Goal: Task Accomplishment & Management: Manage account settings

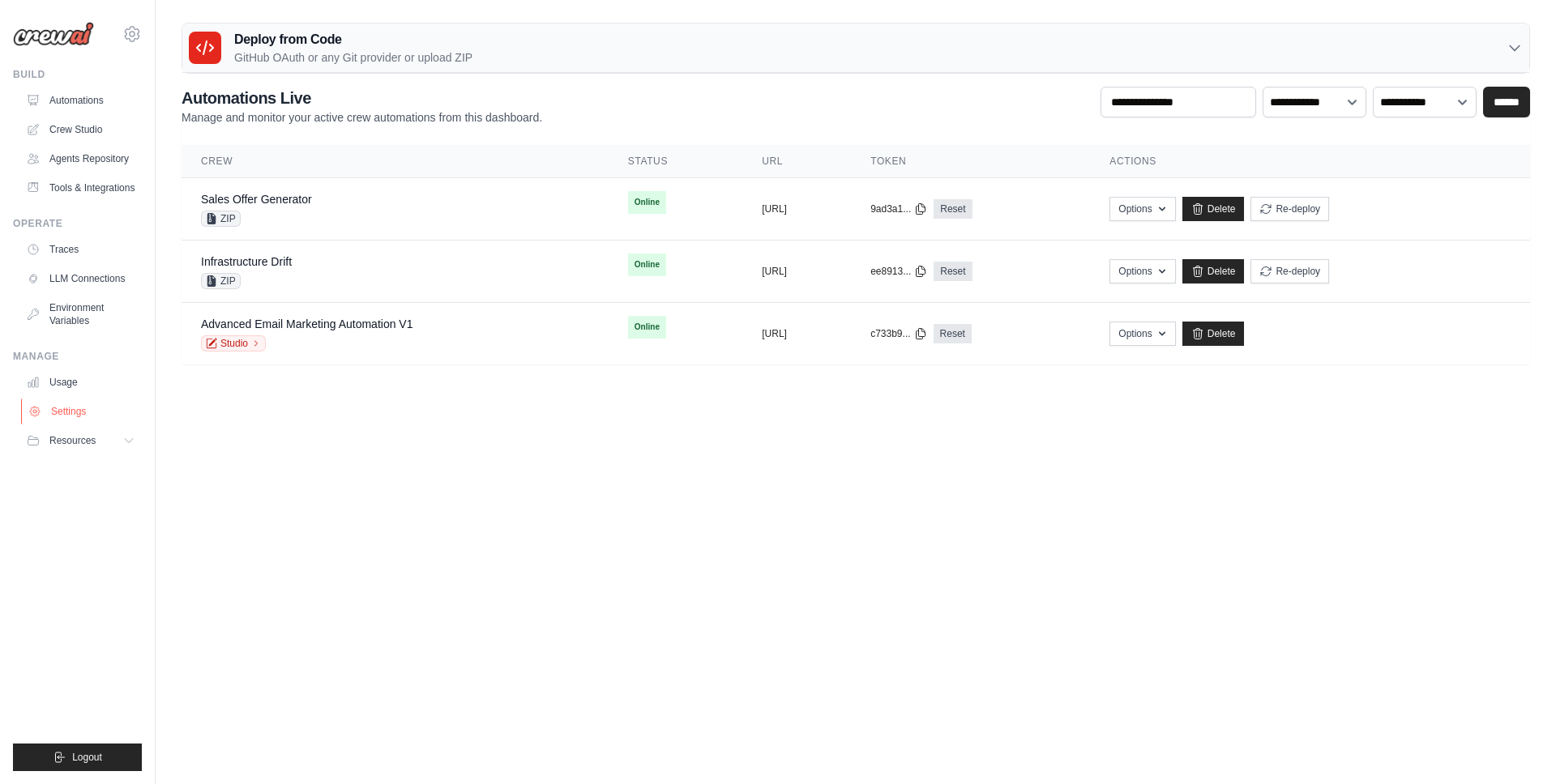
click at [76, 411] on link "Settings" at bounding box center [82, 412] width 123 height 26
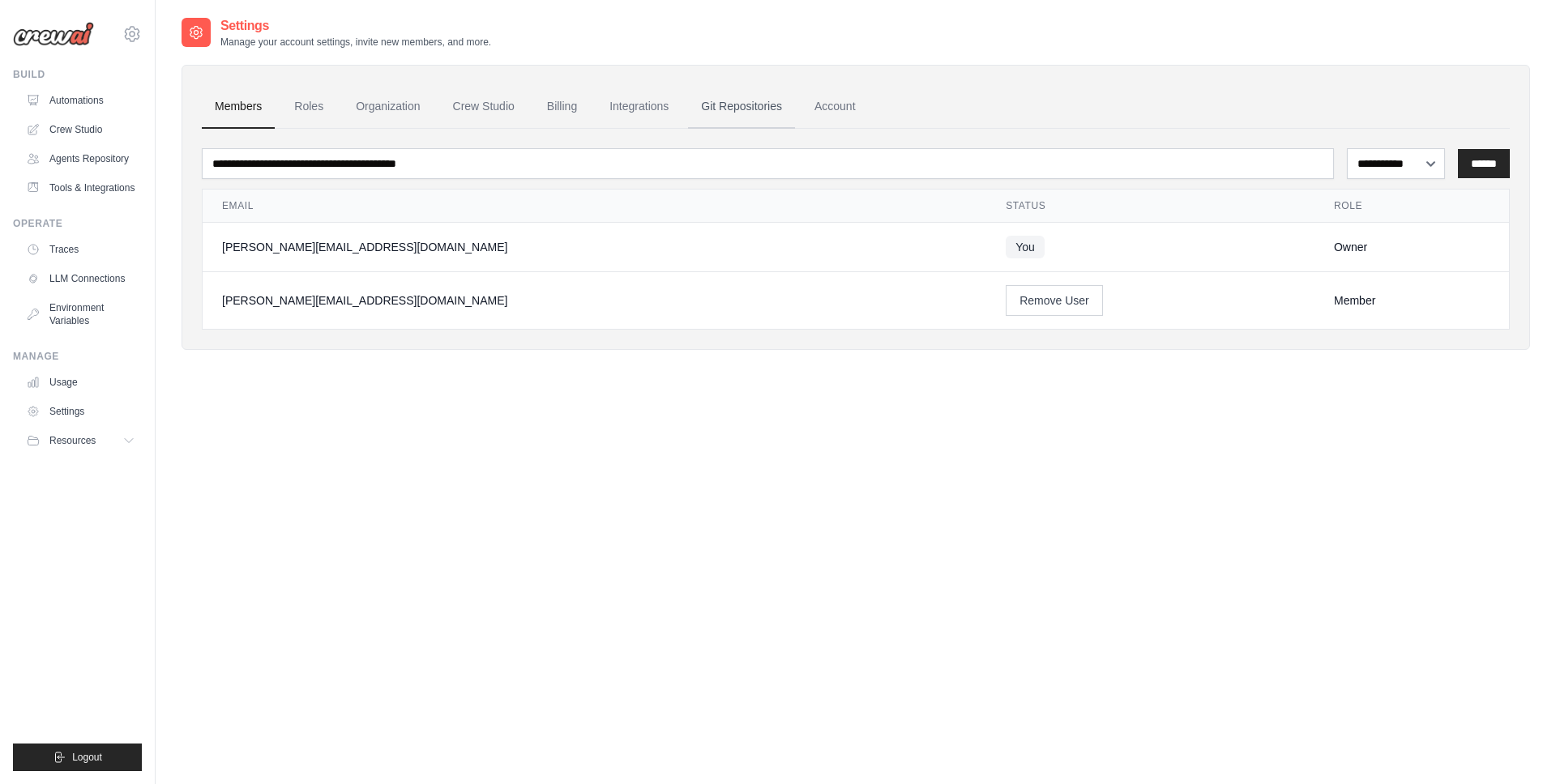
click at [715, 104] on link "Git Repositories" at bounding box center [741, 106] width 106 height 43
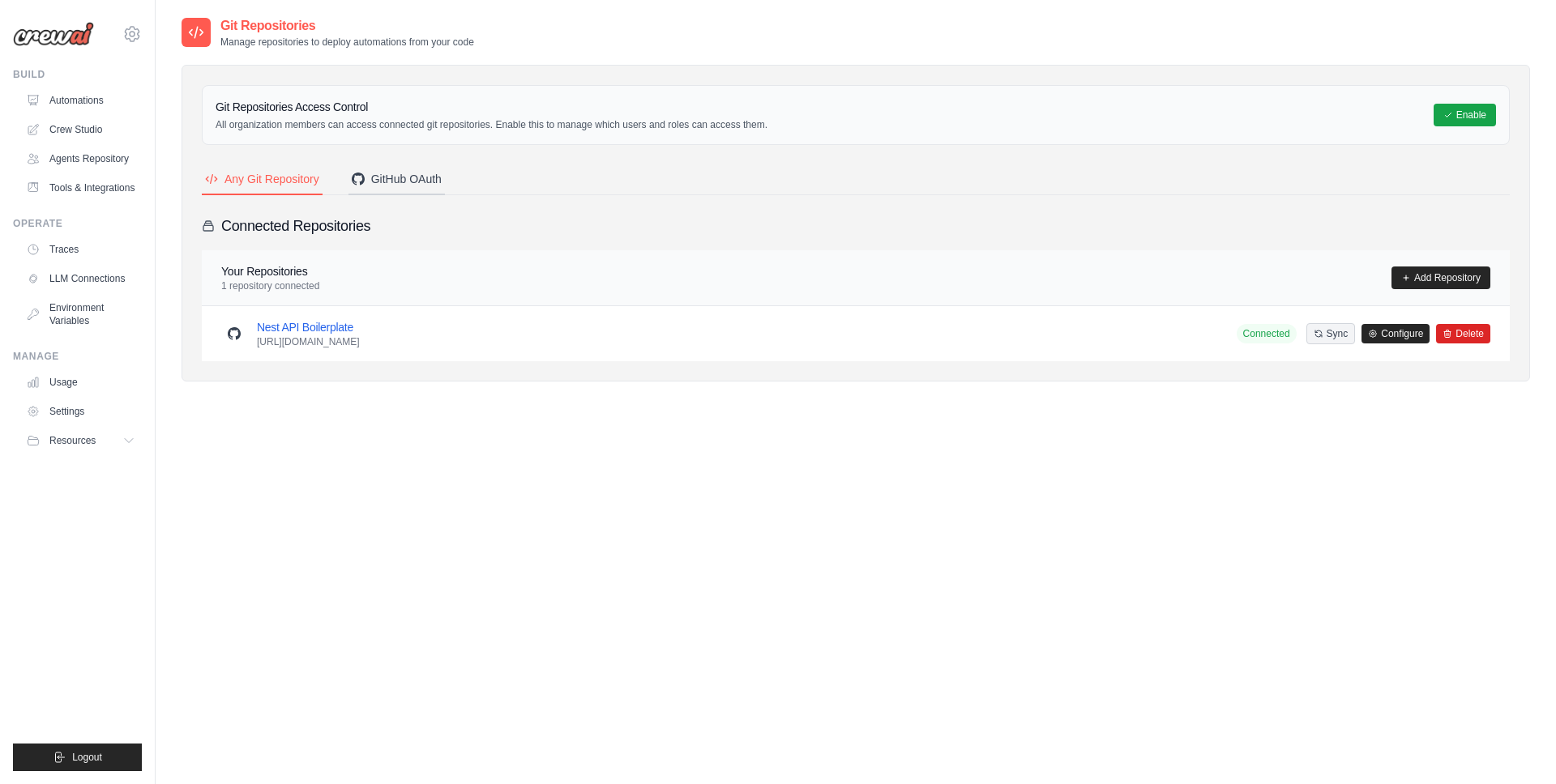
click at [398, 176] on div "GitHub OAuth" at bounding box center [396, 178] width 90 height 16
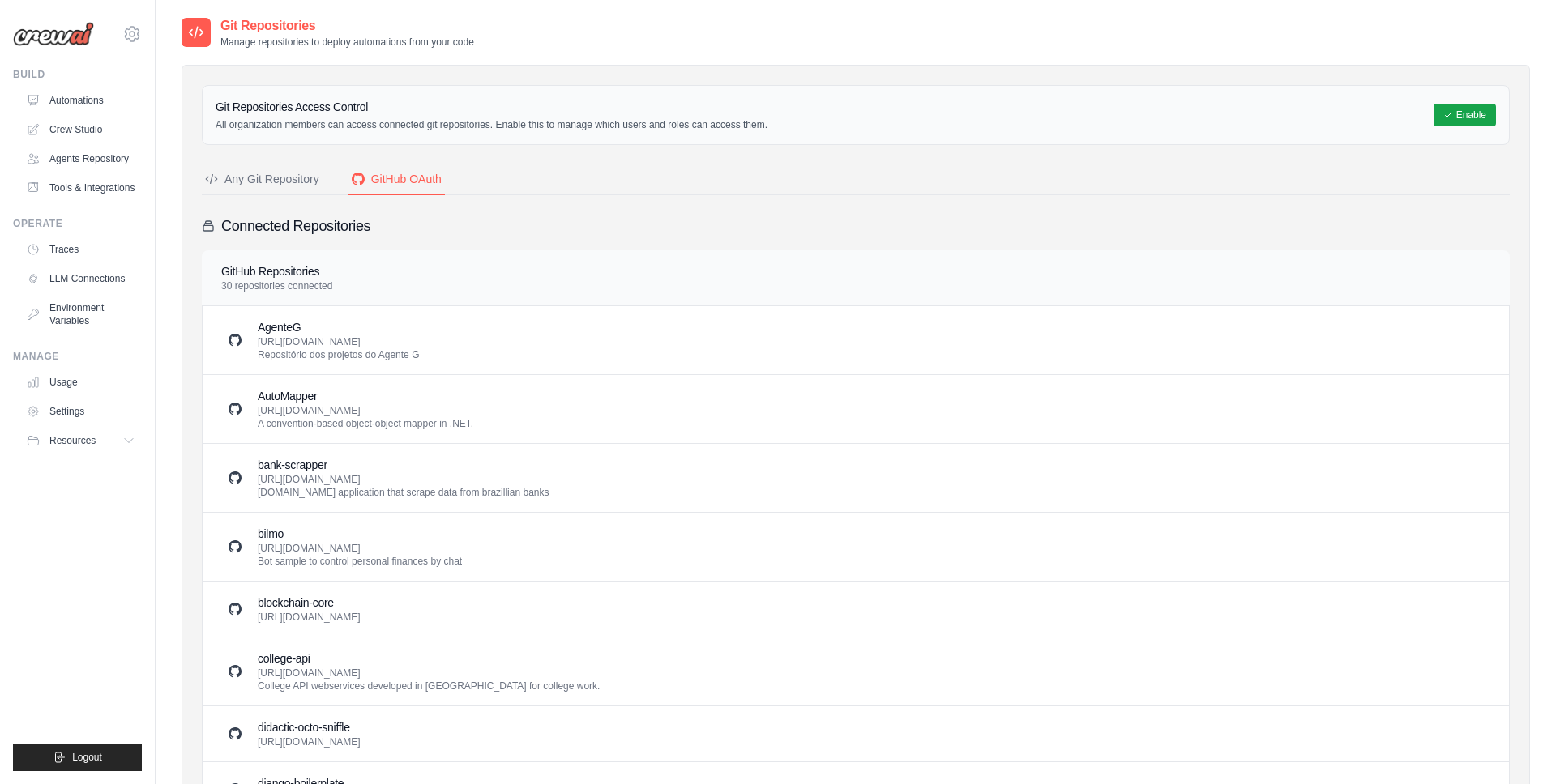
click at [238, 181] on div "Any Git Repository" at bounding box center [262, 178] width 114 height 16
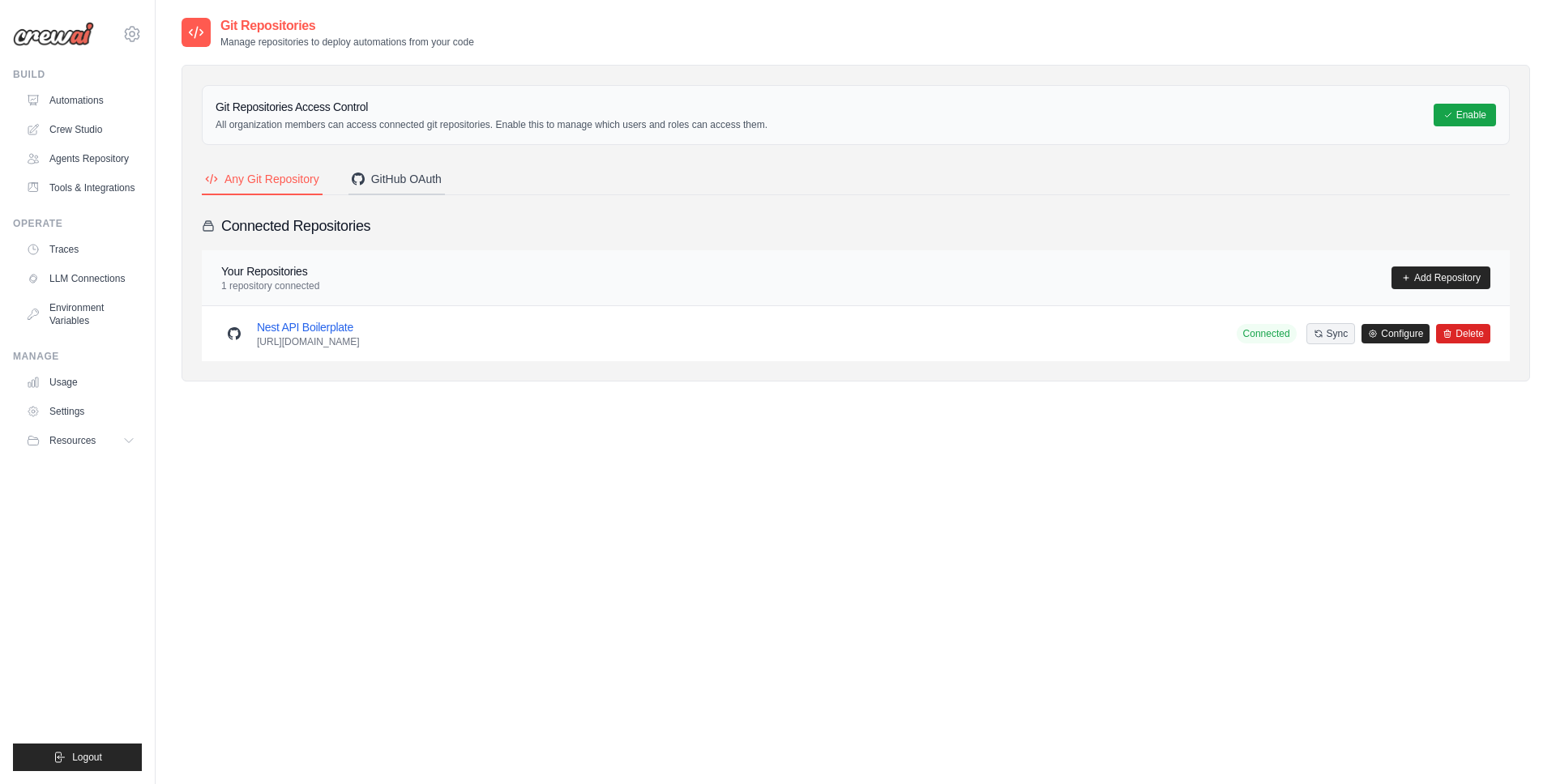
click at [424, 171] on div "GitHub OAuth" at bounding box center [396, 178] width 90 height 16
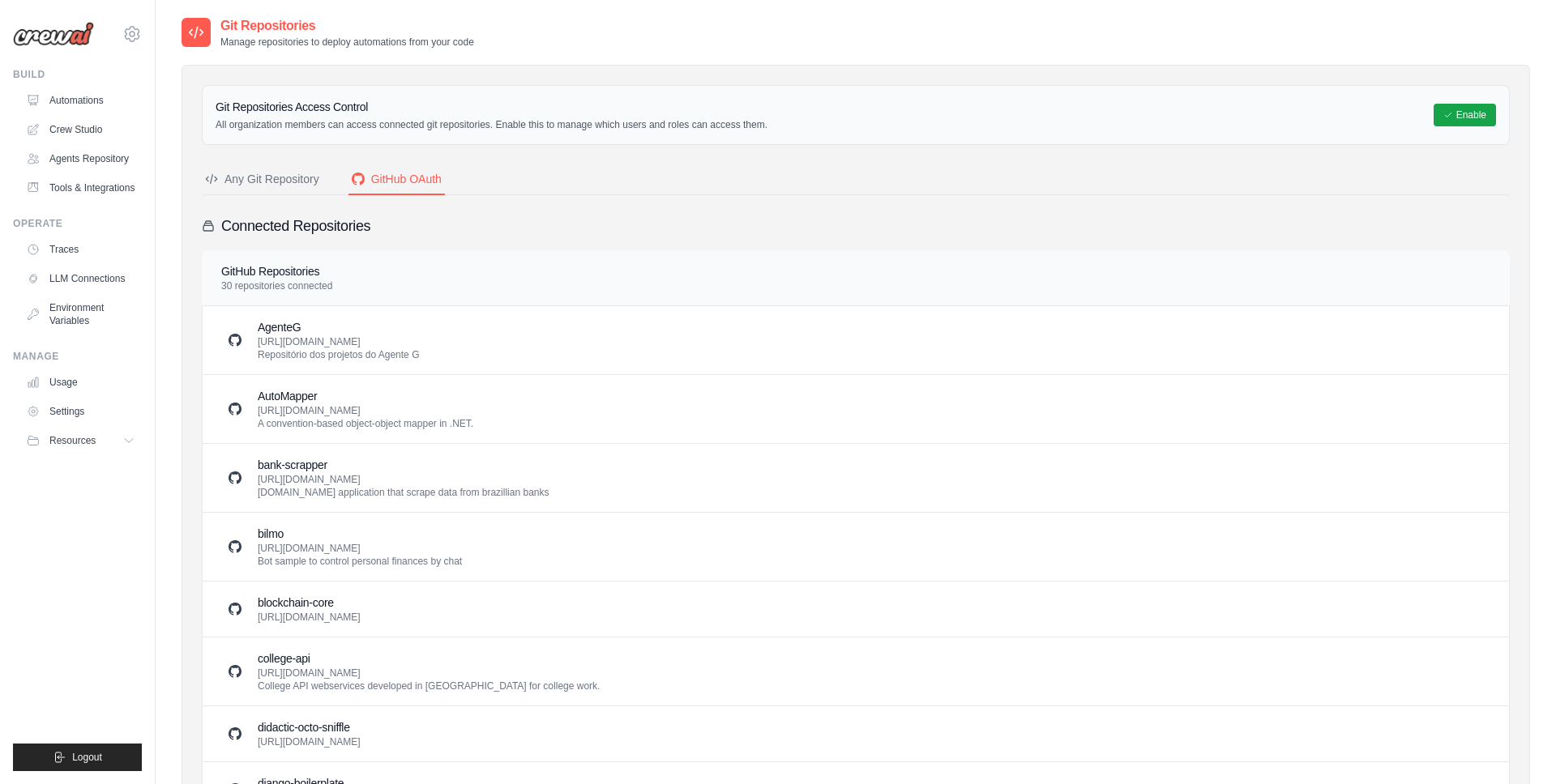
click at [275, 189] on button "Any Git Repository" at bounding box center [262, 180] width 121 height 31
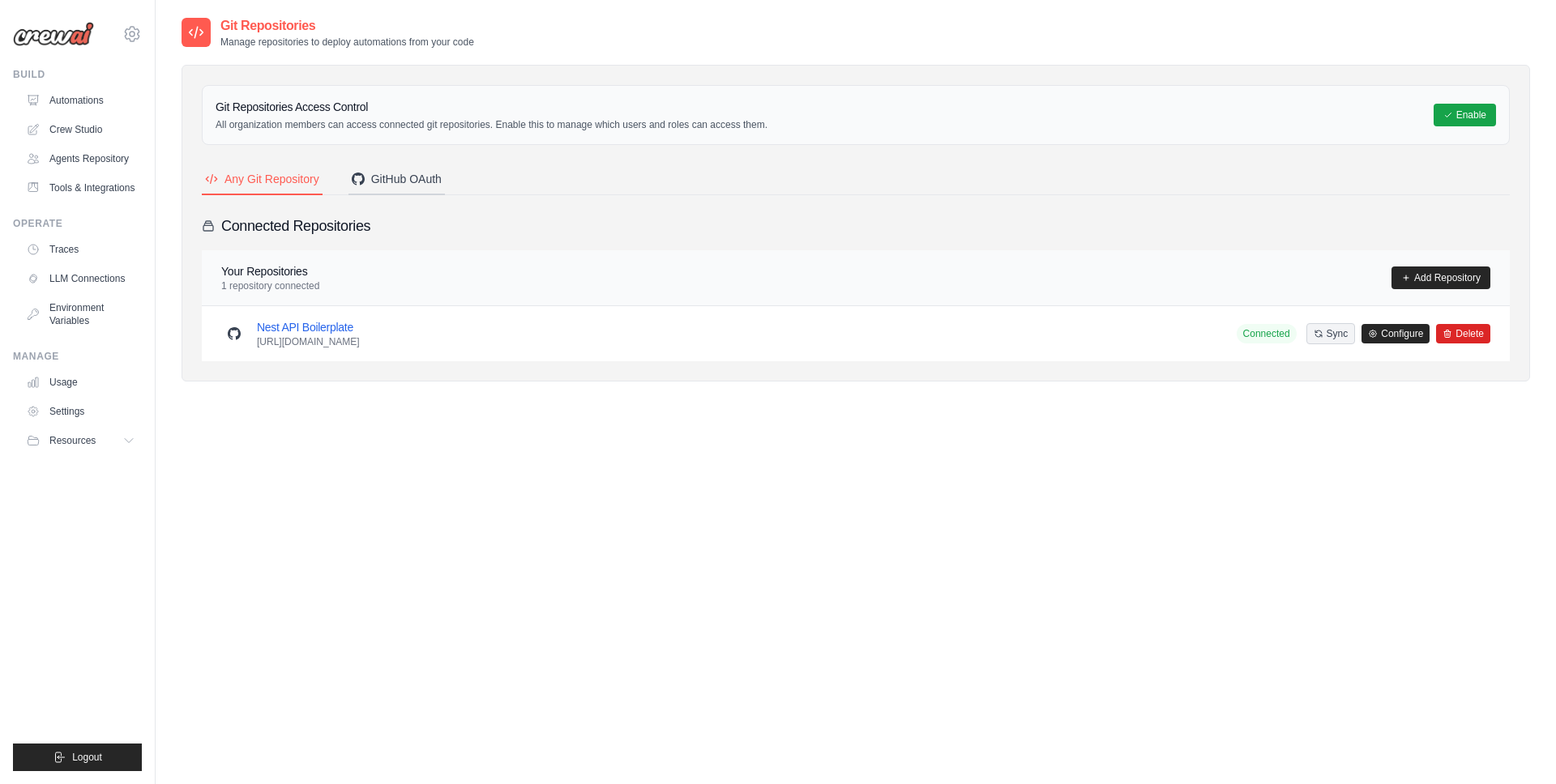
click at [393, 191] on button "GitHub OAuth" at bounding box center [397, 180] width 96 height 31
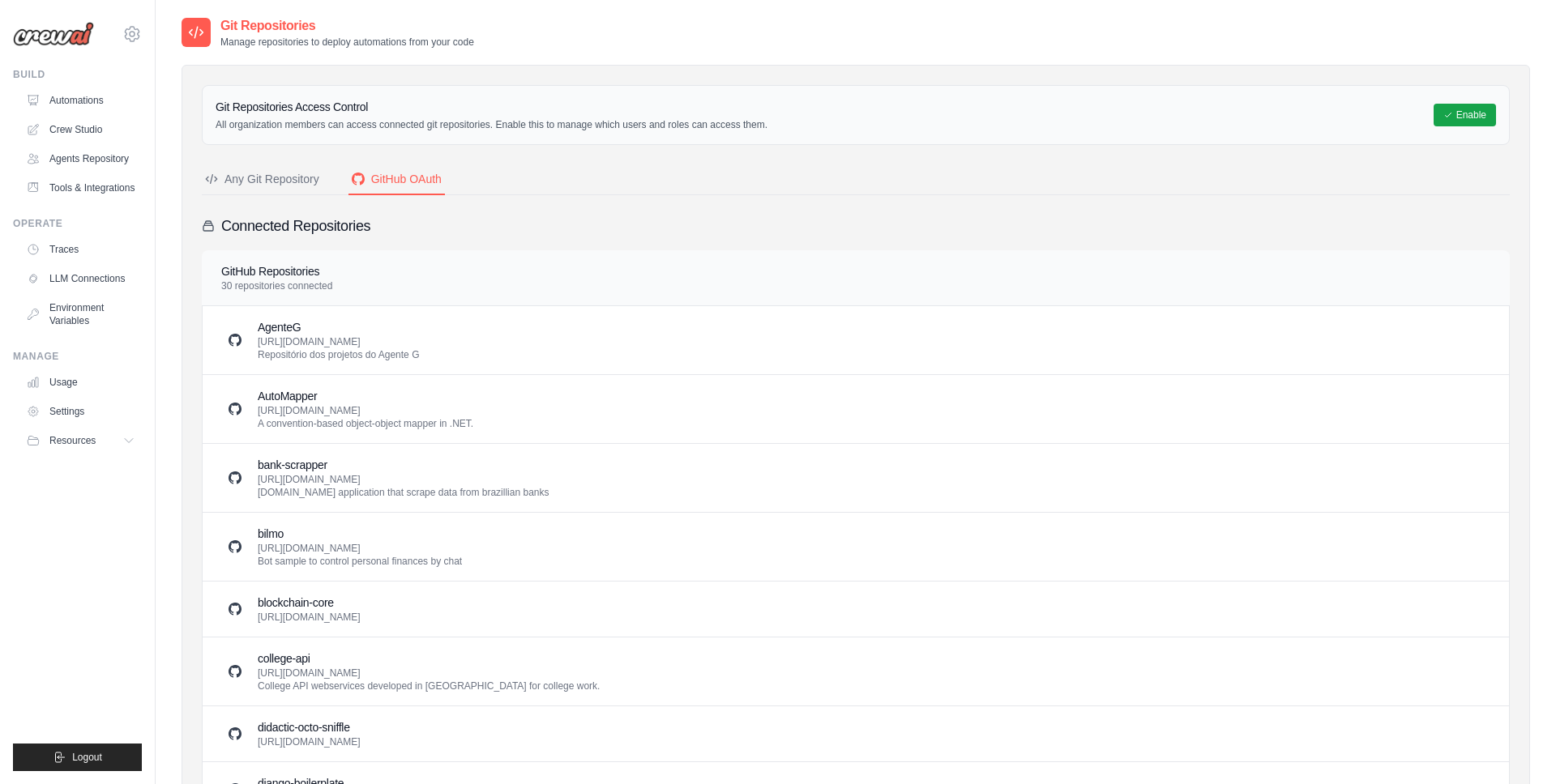
drag, startPoint x: 317, startPoint y: 159, endPoint x: 278, endPoint y: 176, distance: 42.5
click at [277, 176] on div "Any Git Repository" at bounding box center [262, 178] width 114 height 16
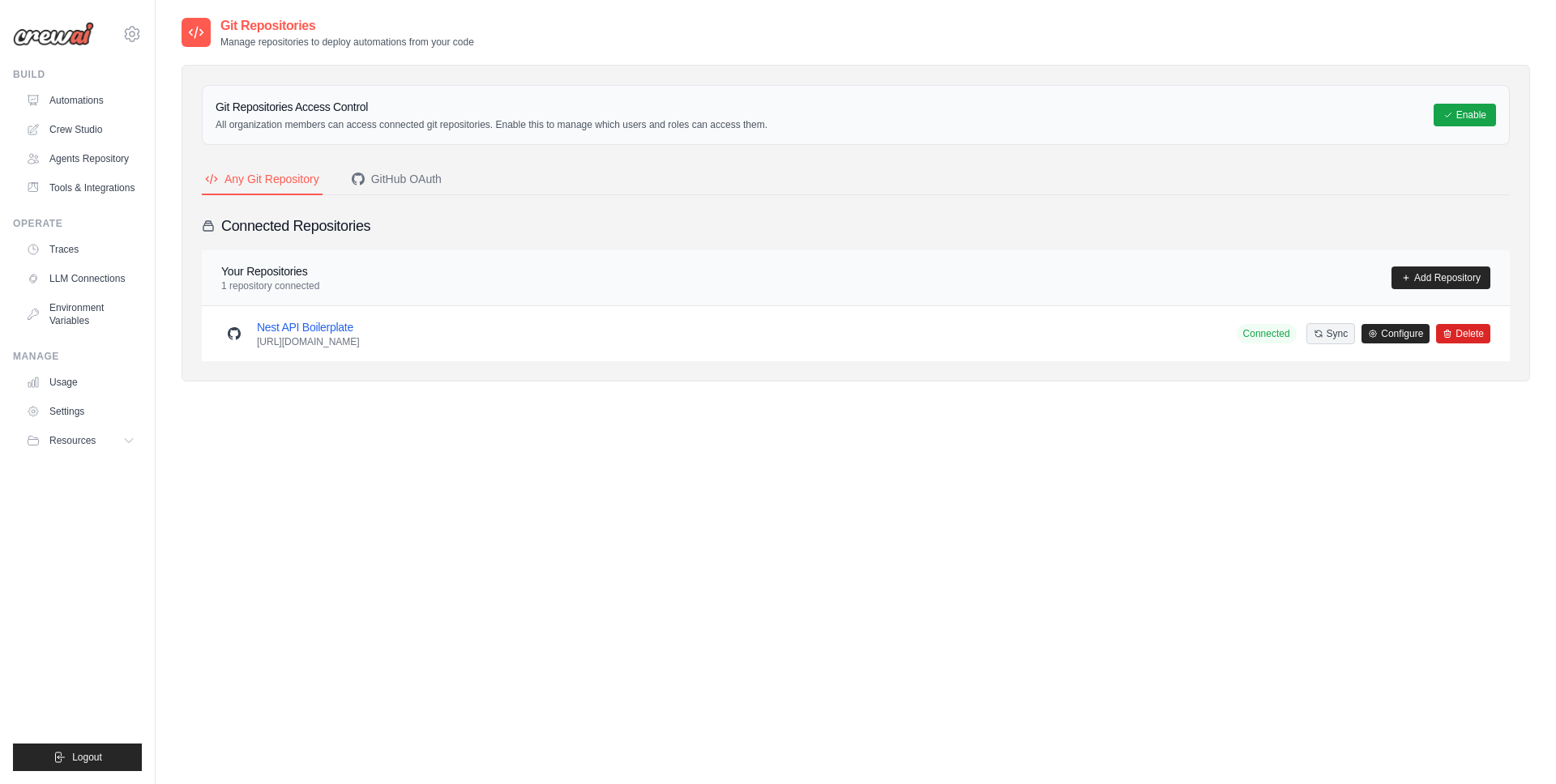
click at [360, 322] on h3 "Nest API Boilerplate" at bounding box center [308, 327] width 103 height 16
click at [360, 335] on p "[URL][DOMAIN_NAME]" at bounding box center [308, 342] width 103 height 13
drag, startPoint x: 458, startPoint y: 172, endPoint x: 426, endPoint y: 170, distance: 32.1
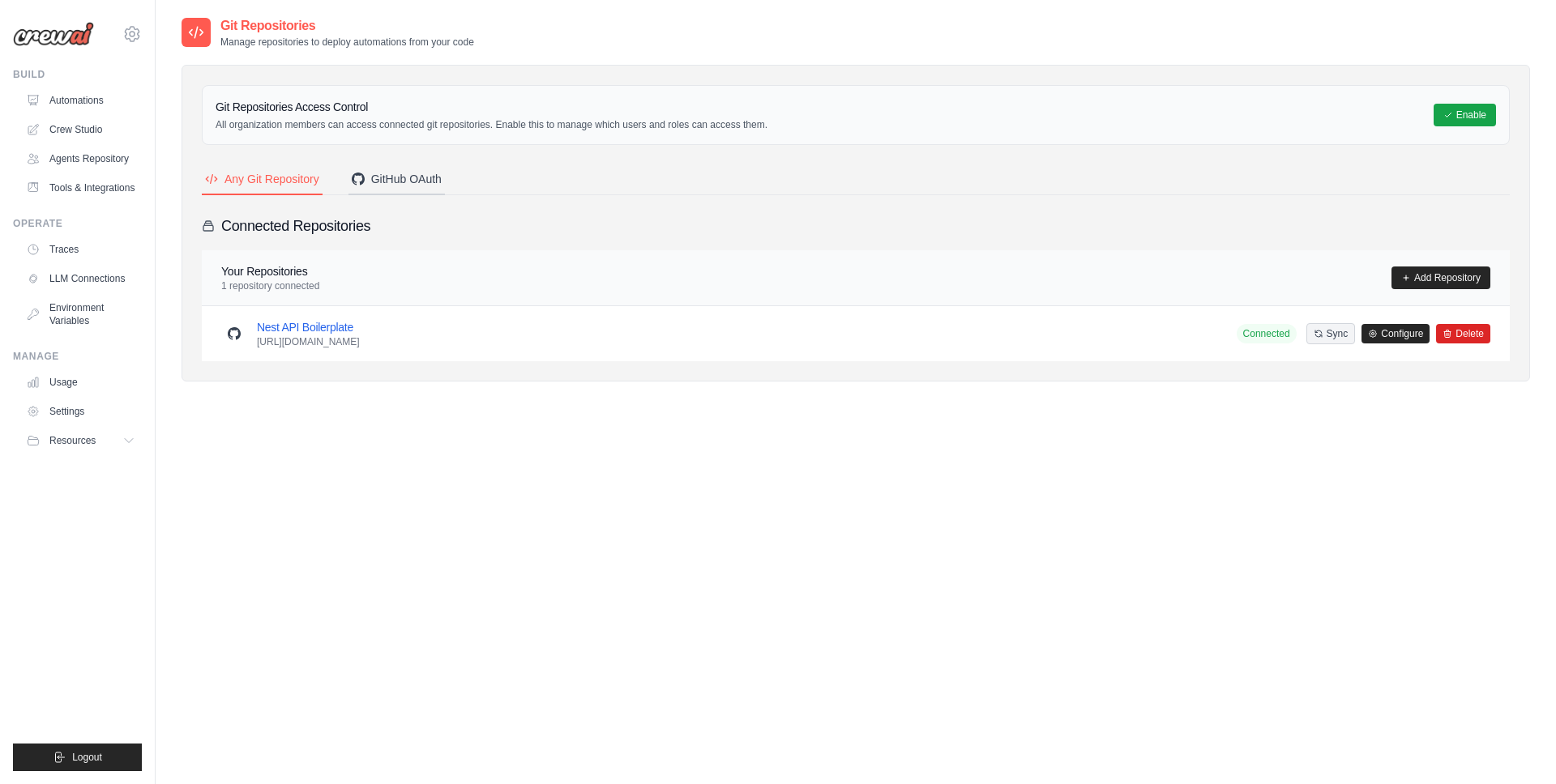
click at [453, 172] on nav "Any Git Repository GitHub OAuth" at bounding box center [856, 180] width 1308 height 31
click at [405, 169] on button "GitHub OAuth" at bounding box center [397, 180] width 96 height 31
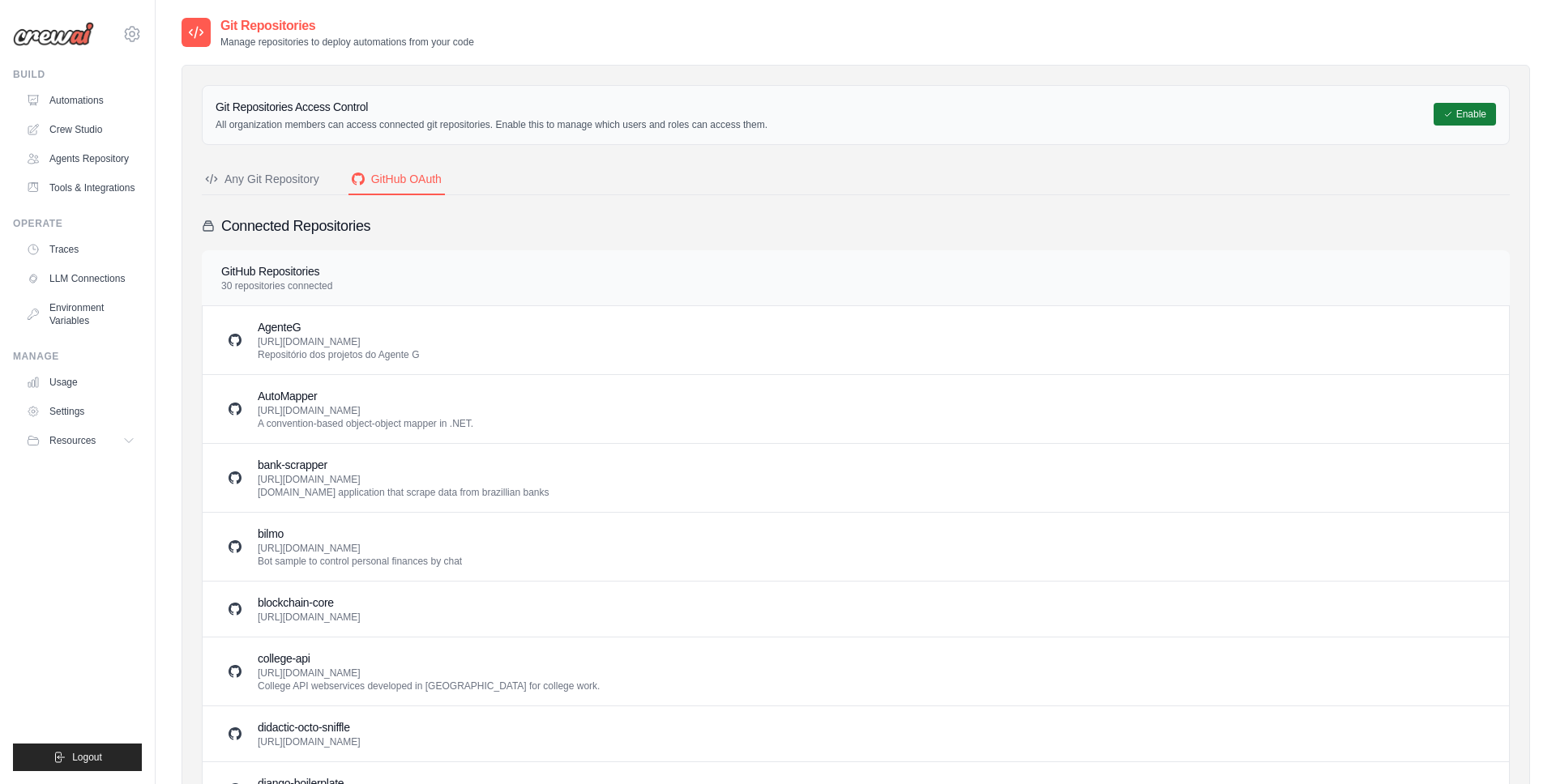
click at [1466, 108] on button "Enable" at bounding box center [1465, 114] width 62 height 23
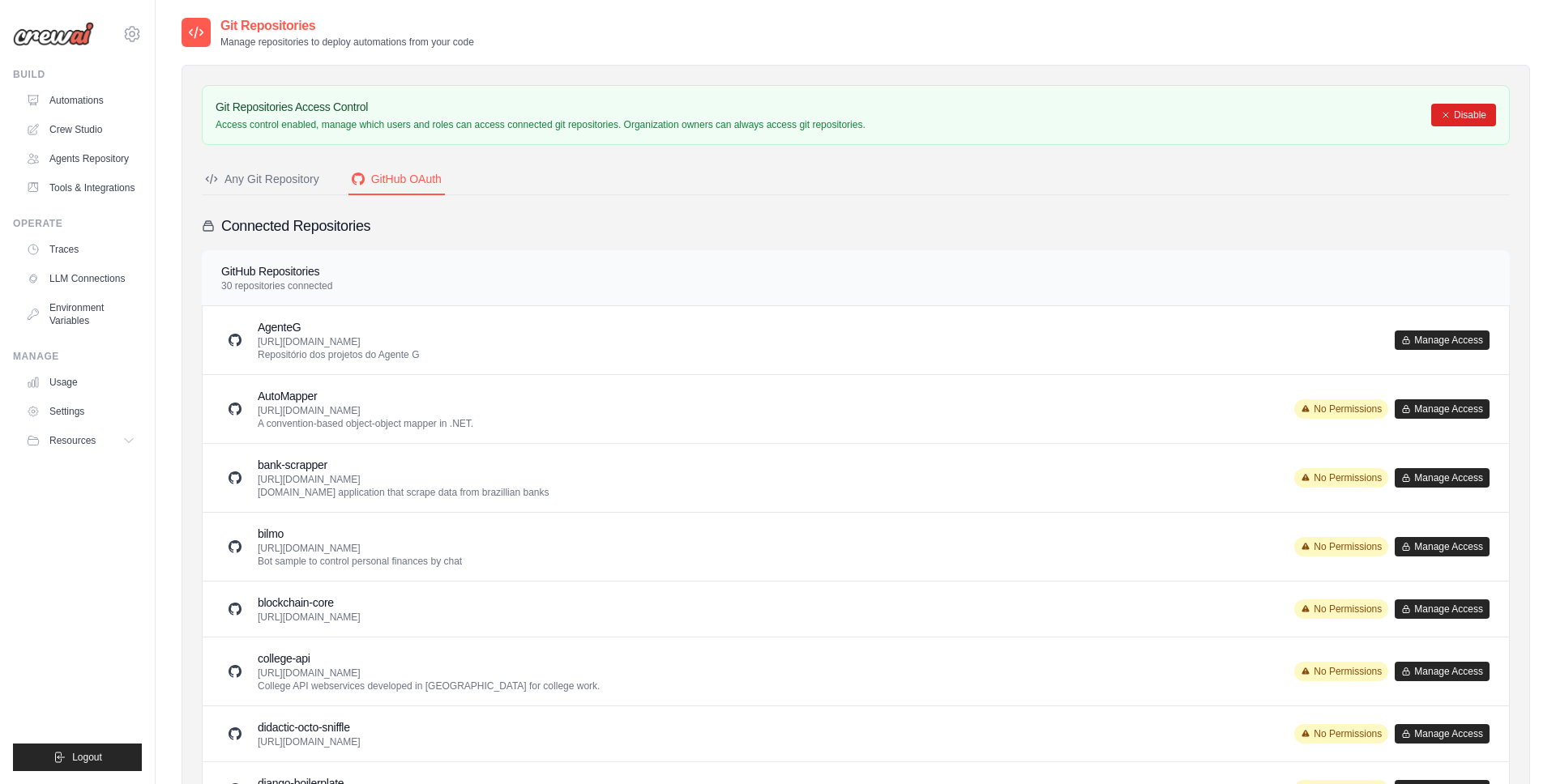
click at [301, 182] on div "Any Git Repository" at bounding box center [262, 178] width 114 height 16
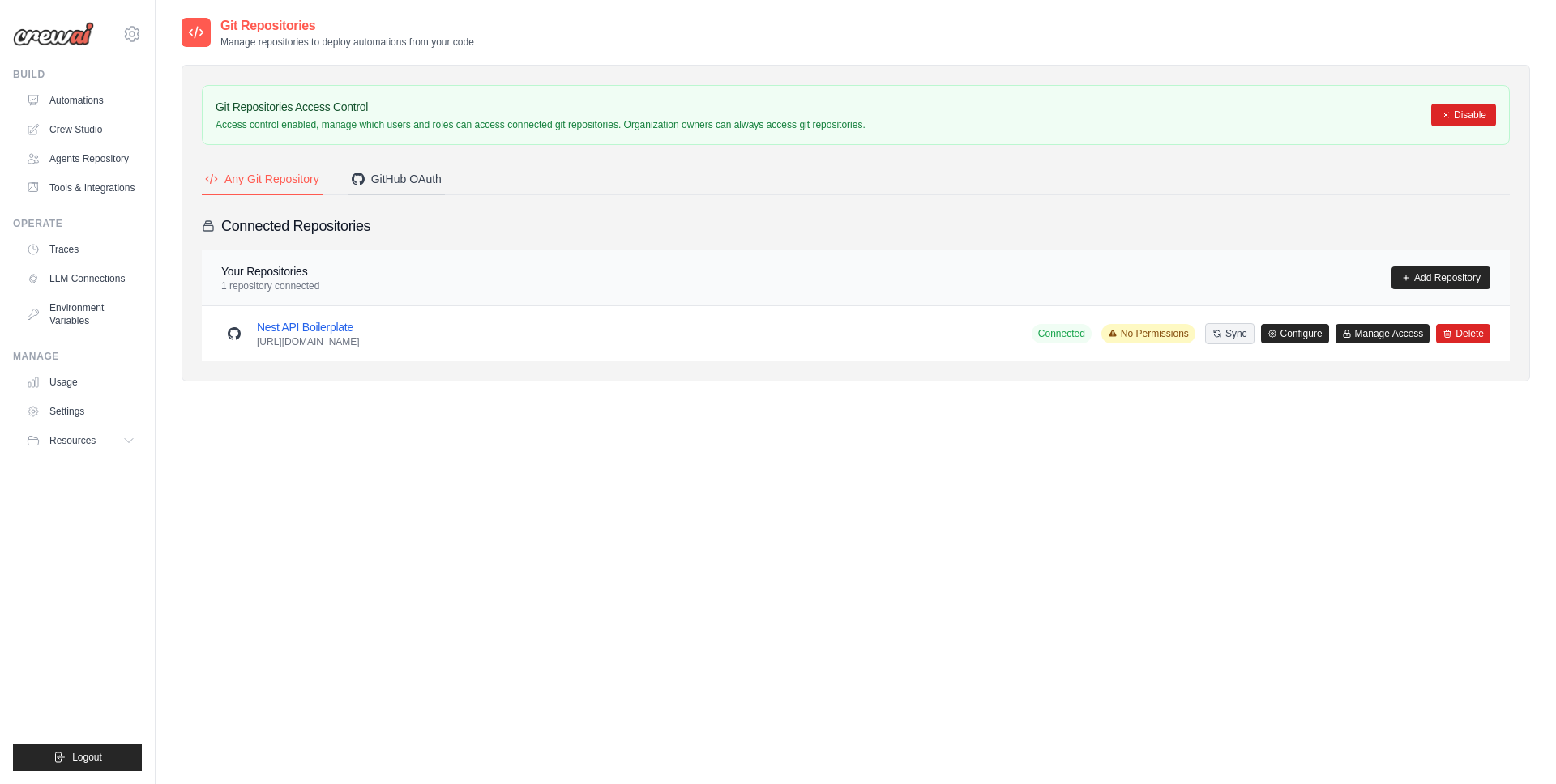
click at [407, 182] on div "GitHub OAuth" at bounding box center [396, 178] width 90 height 16
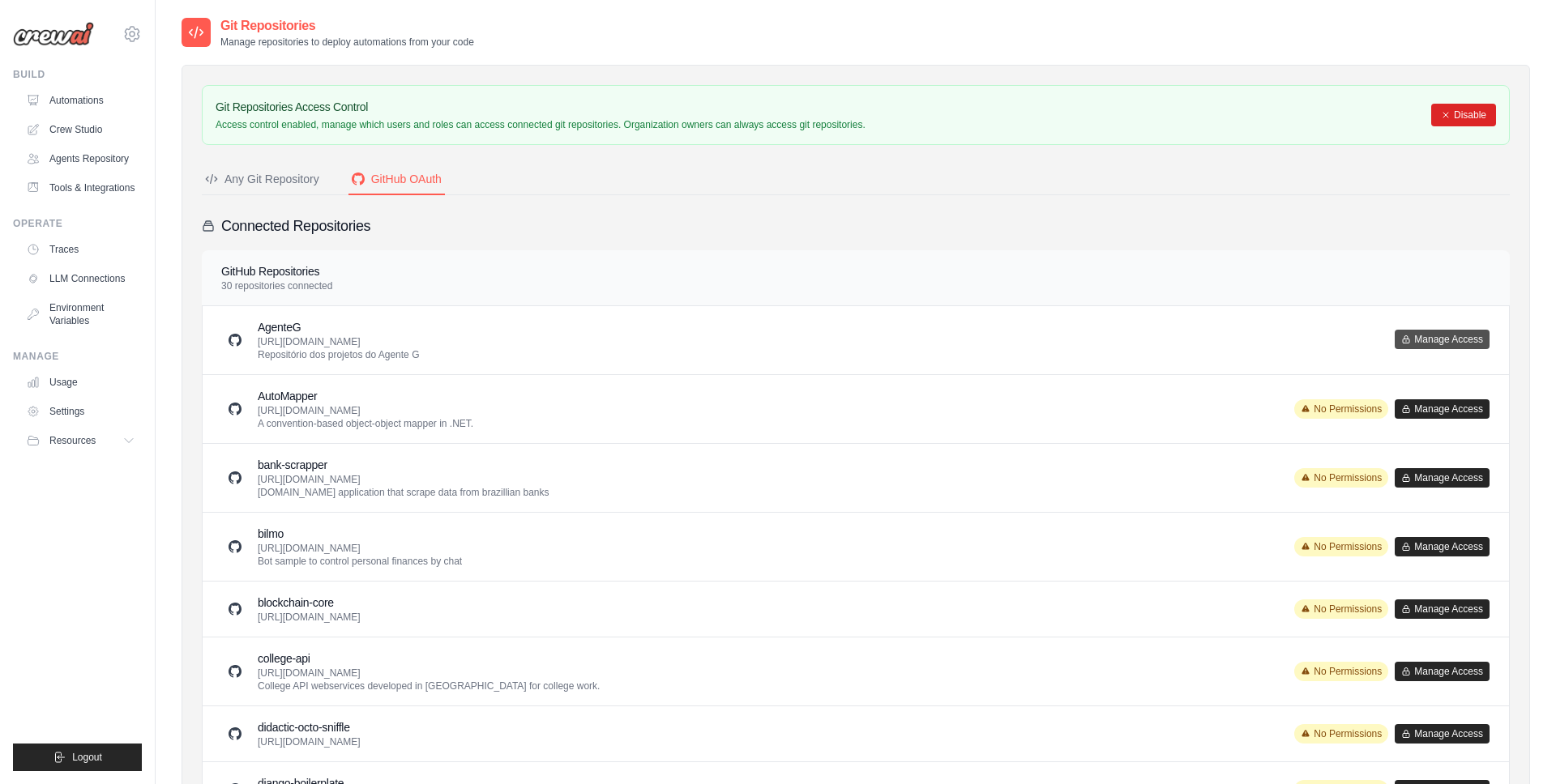
click at [1488, 345] on div "AgenteG https://github.com/gabemilani/AgenteG.git Repositório dos projetos do A…" at bounding box center [856, 340] width 1306 height 68
drag, startPoint x: 1474, startPoint y: 342, endPoint x: 1251, endPoint y: 332, distance: 223.2
click at [1473, 342] on button "Manage Access" at bounding box center [1442, 340] width 95 height 20
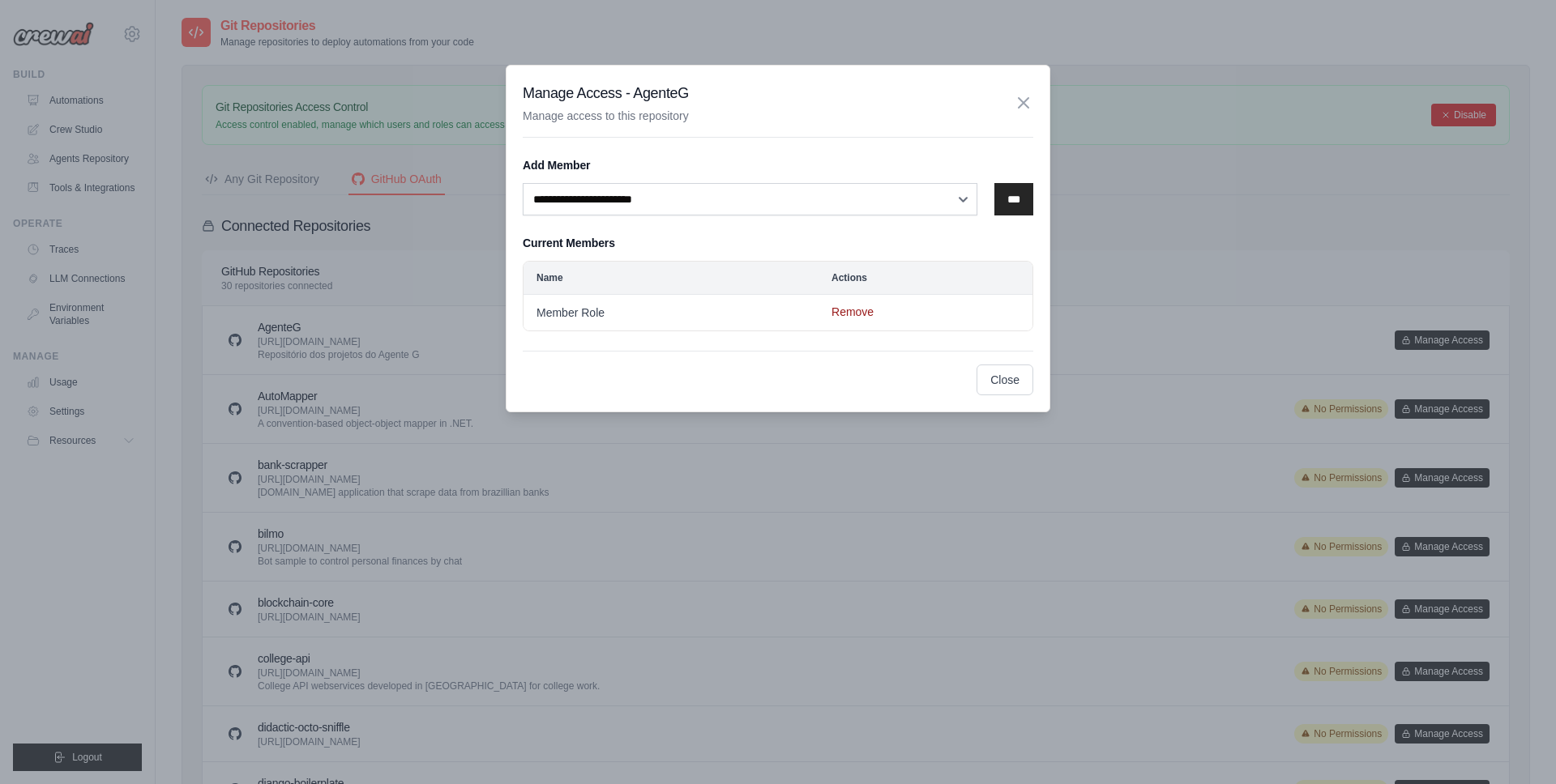
click at [855, 305] on button "Remove" at bounding box center [852, 311] width 42 height 16
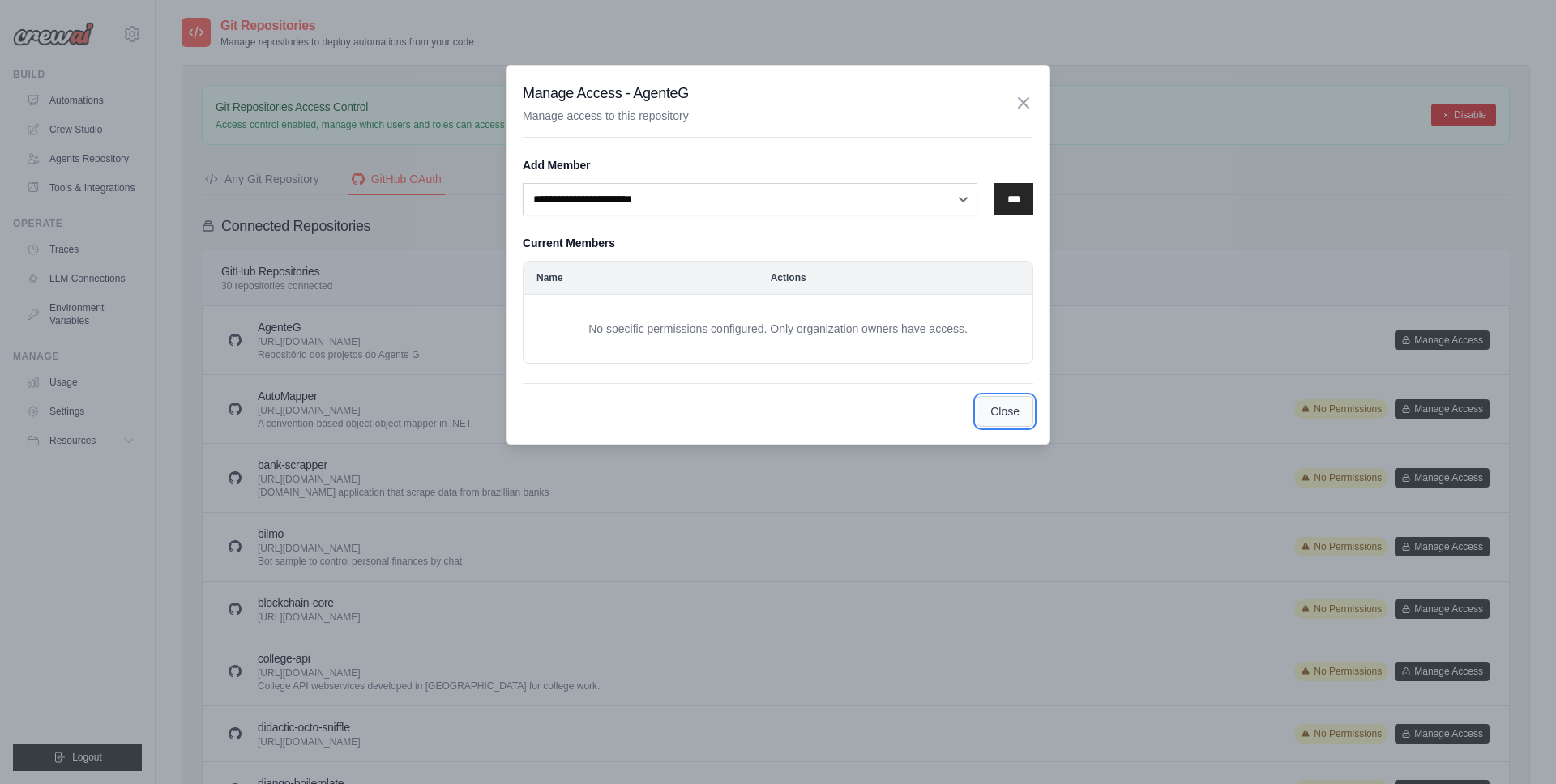
click at [1013, 412] on button "Close" at bounding box center [1005, 411] width 57 height 31
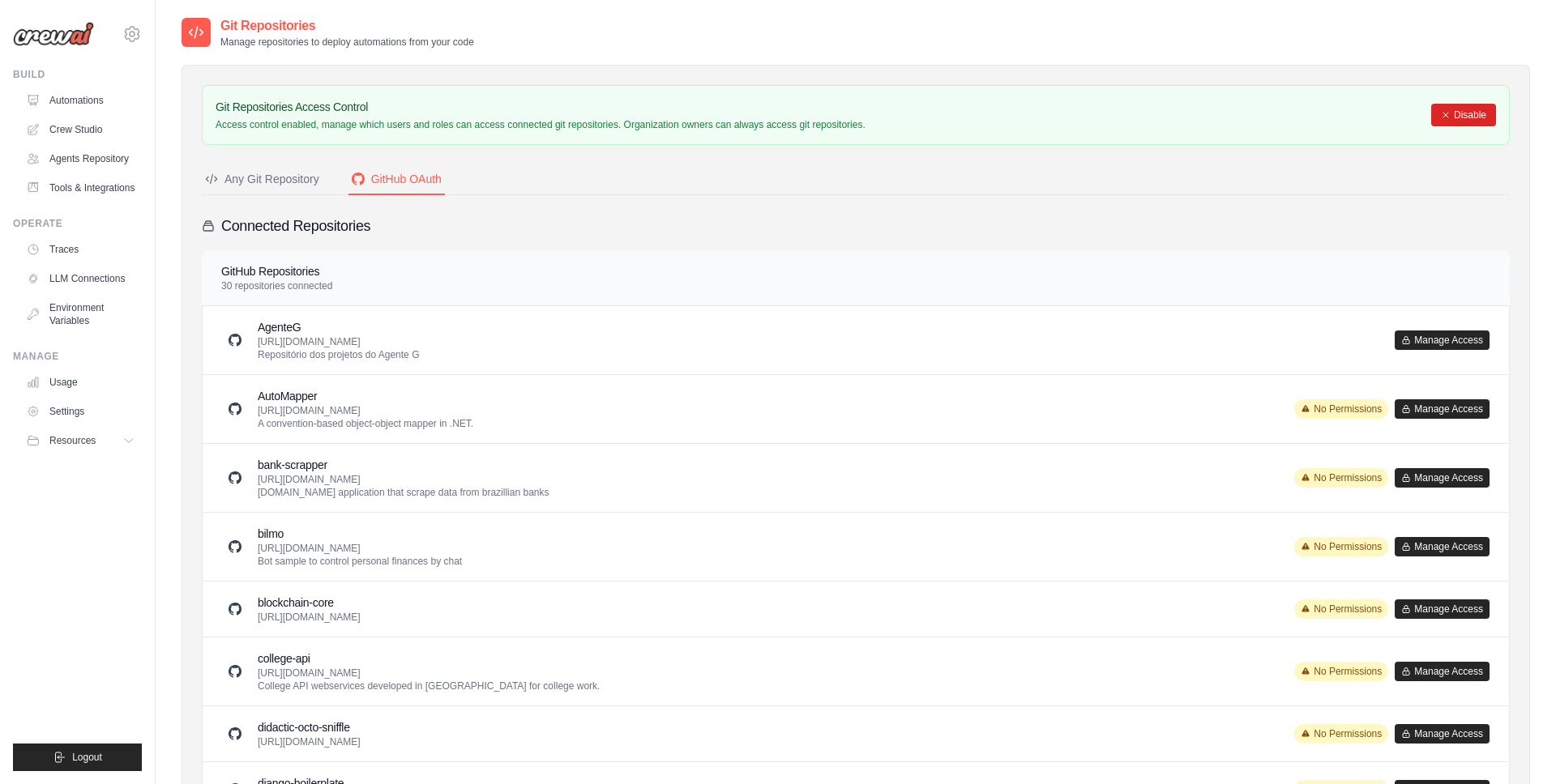
click at [693, 227] on div "Connected Repositories" at bounding box center [856, 226] width 1308 height 23
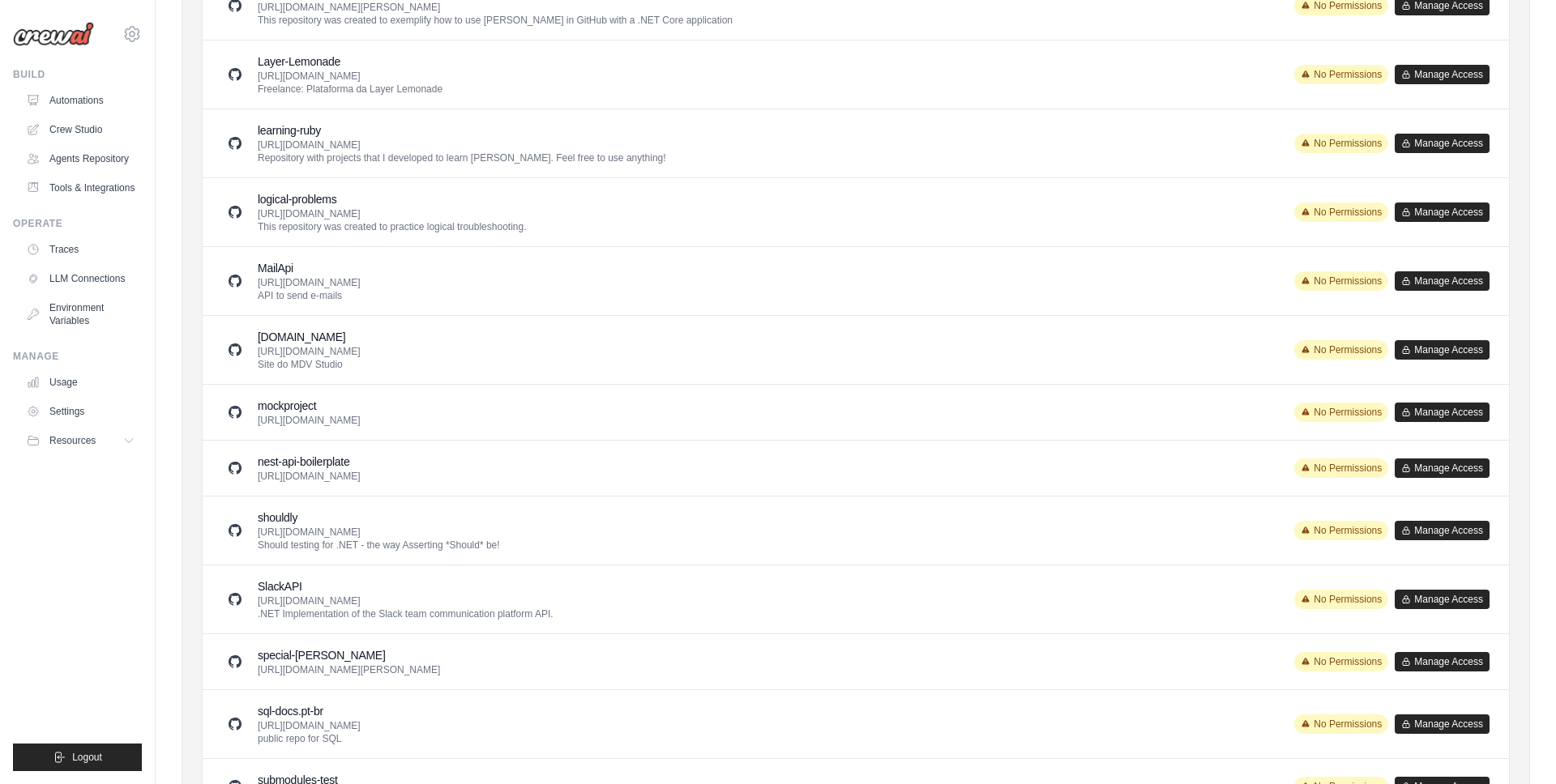
scroll to position [1501, 0]
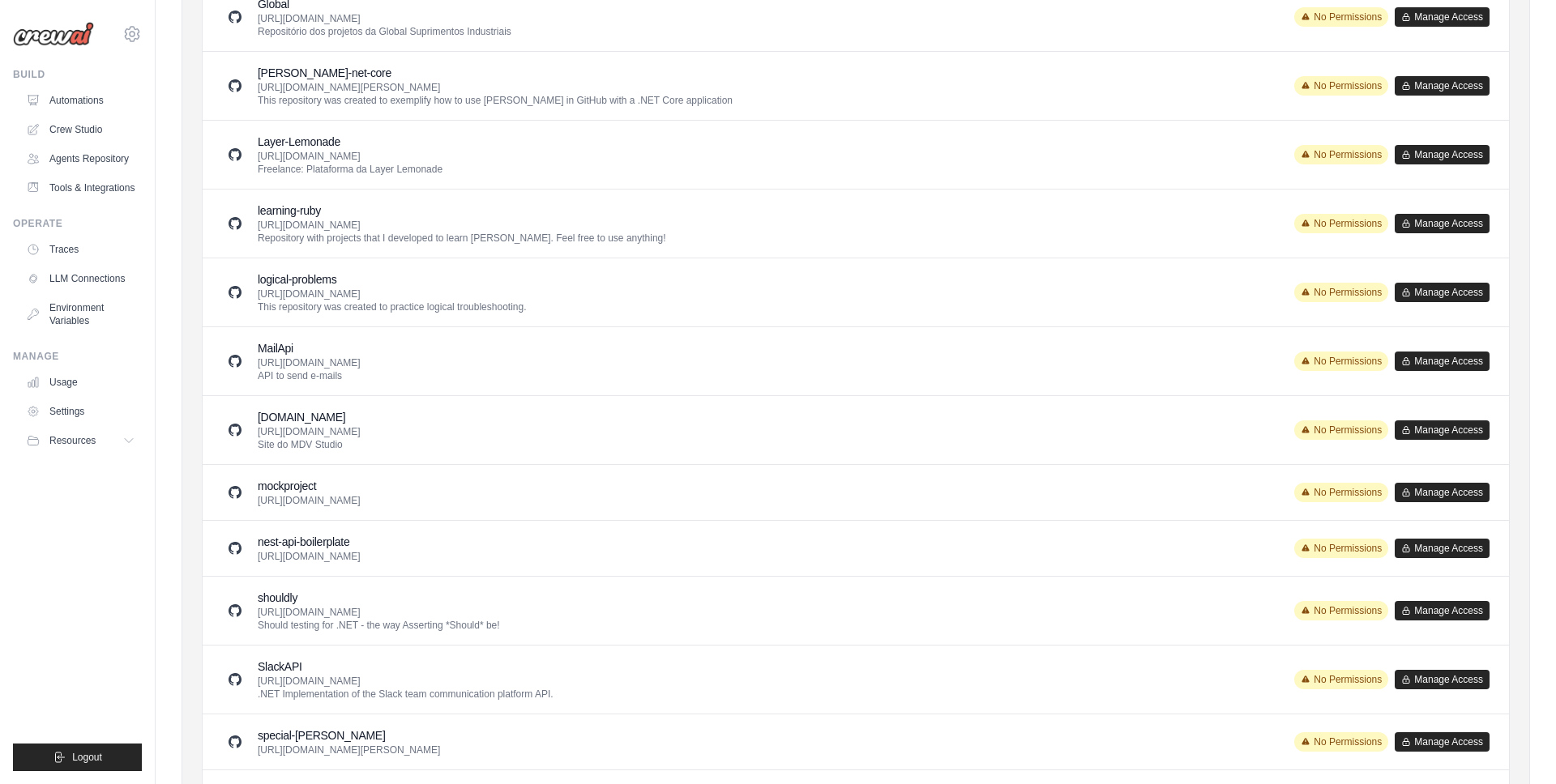
scroll to position [1194, 0]
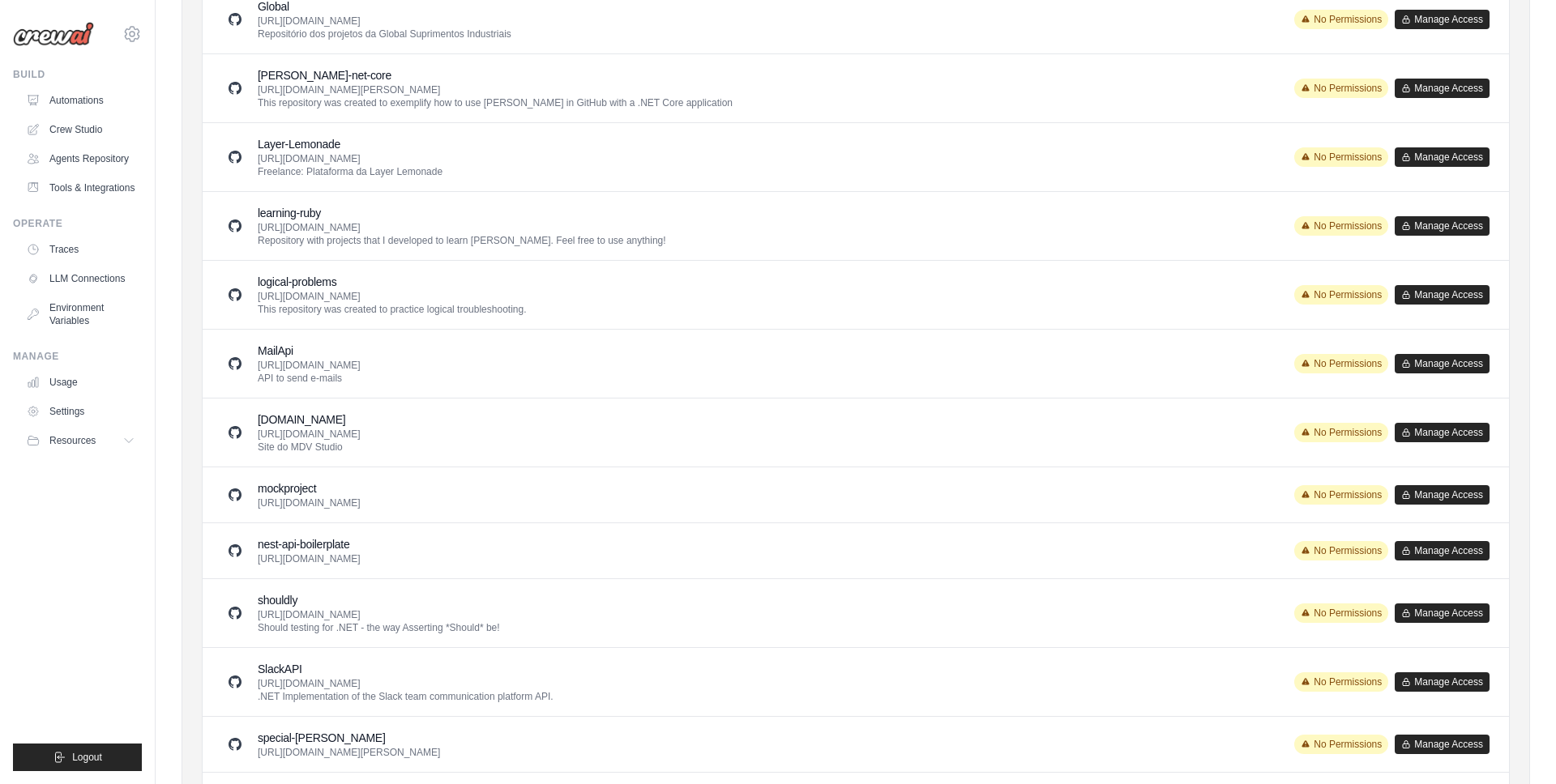
drag, startPoint x: 1454, startPoint y: 559, endPoint x: 1460, endPoint y: 546, distance: 14.3
click at [1454, 555] on button "Manage Access" at bounding box center [1442, 550] width 95 height 20
click at [0, 0] on div "**********" at bounding box center [0, 0] width 0 height 0
click at [1454, 552] on button "Manage Access" at bounding box center [1442, 550] width 95 height 20
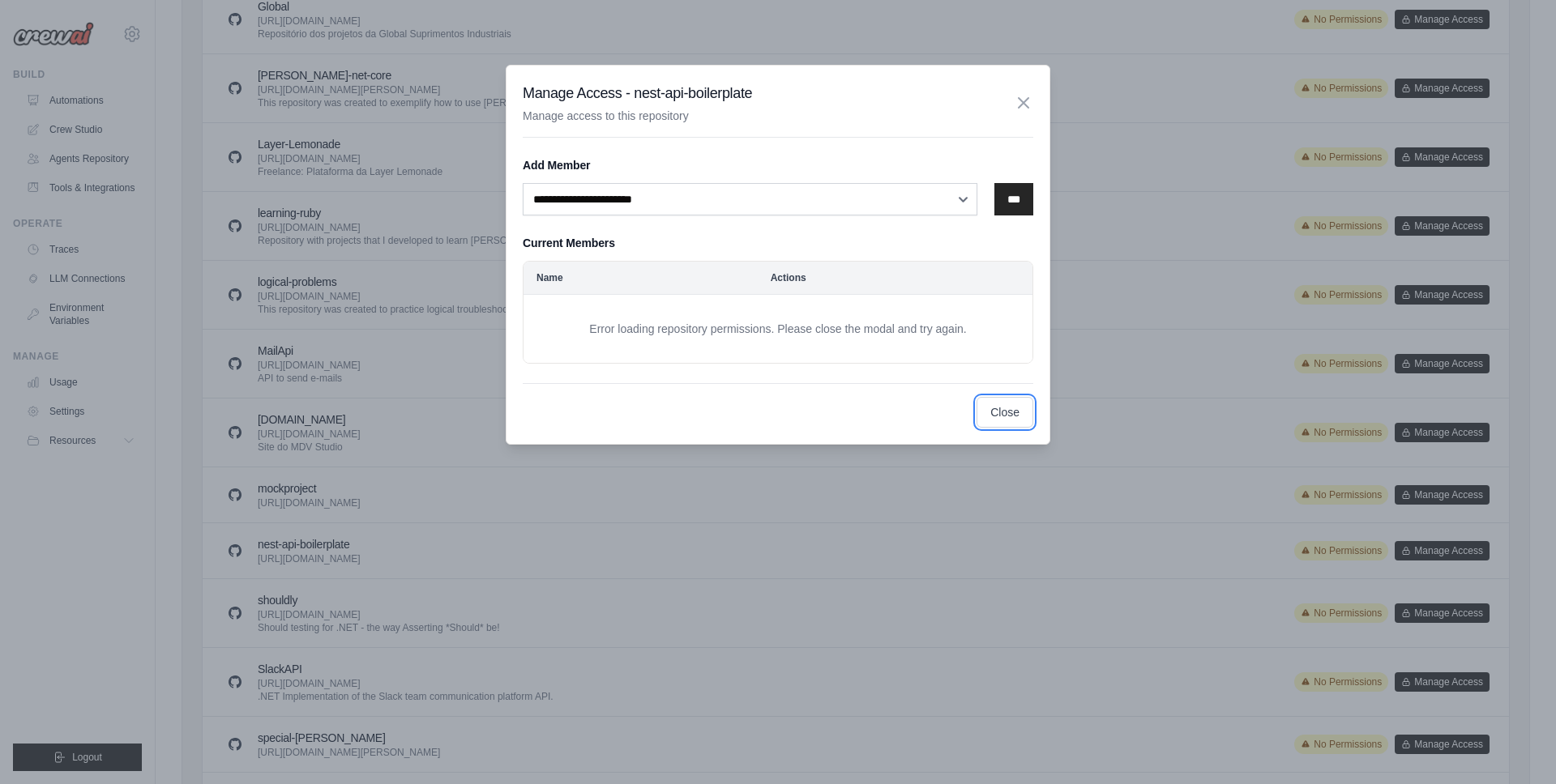
click at [994, 411] on button "Close" at bounding box center [1005, 412] width 57 height 31
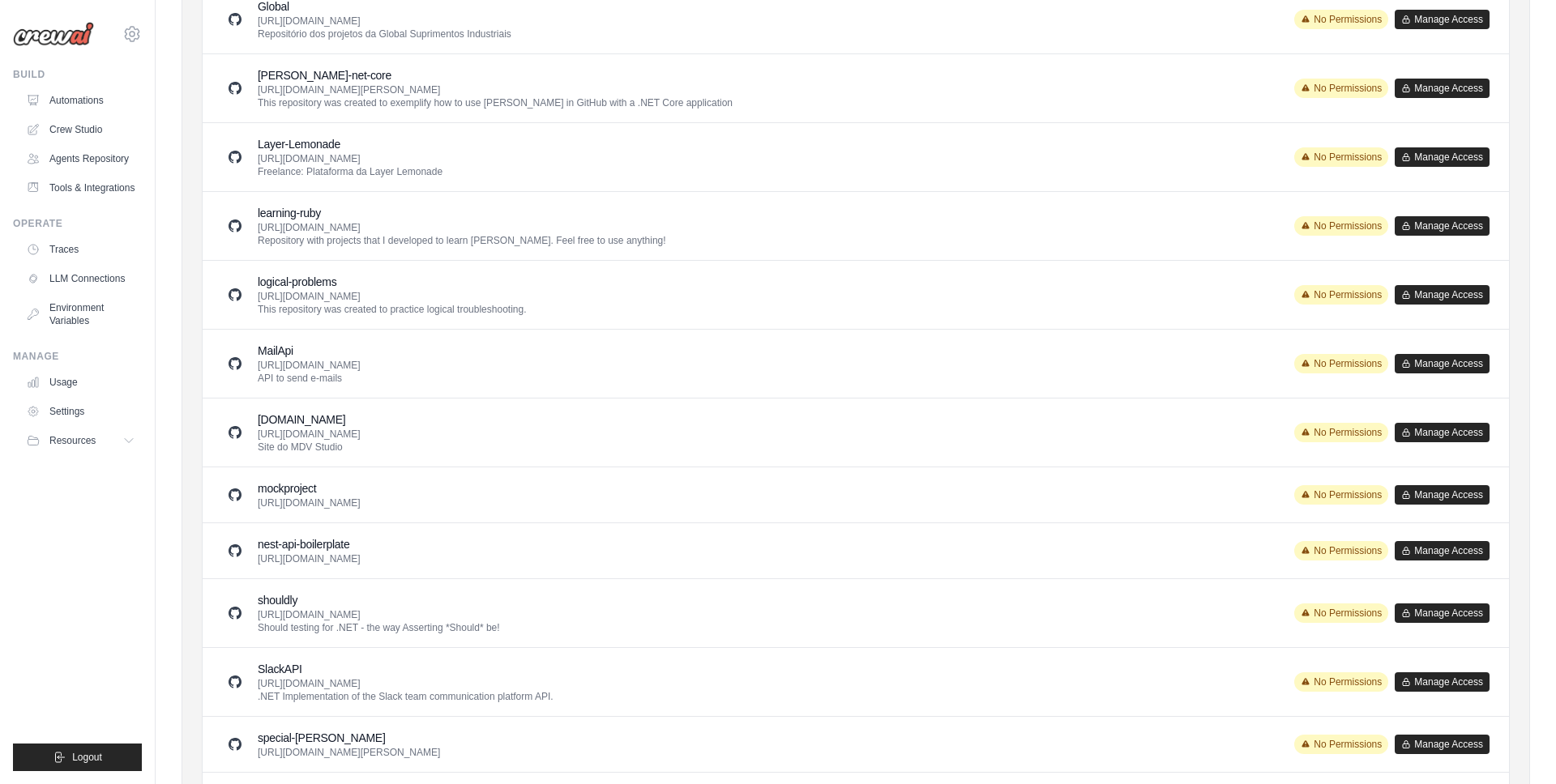
drag, startPoint x: 1452, startPoint y: 549, endPoint x: 1347, endPoint y: 552, distance: 105.0
click at [1452, 549] on button "Manage Access" at bounding box center [1442, 550] width 95 height 20
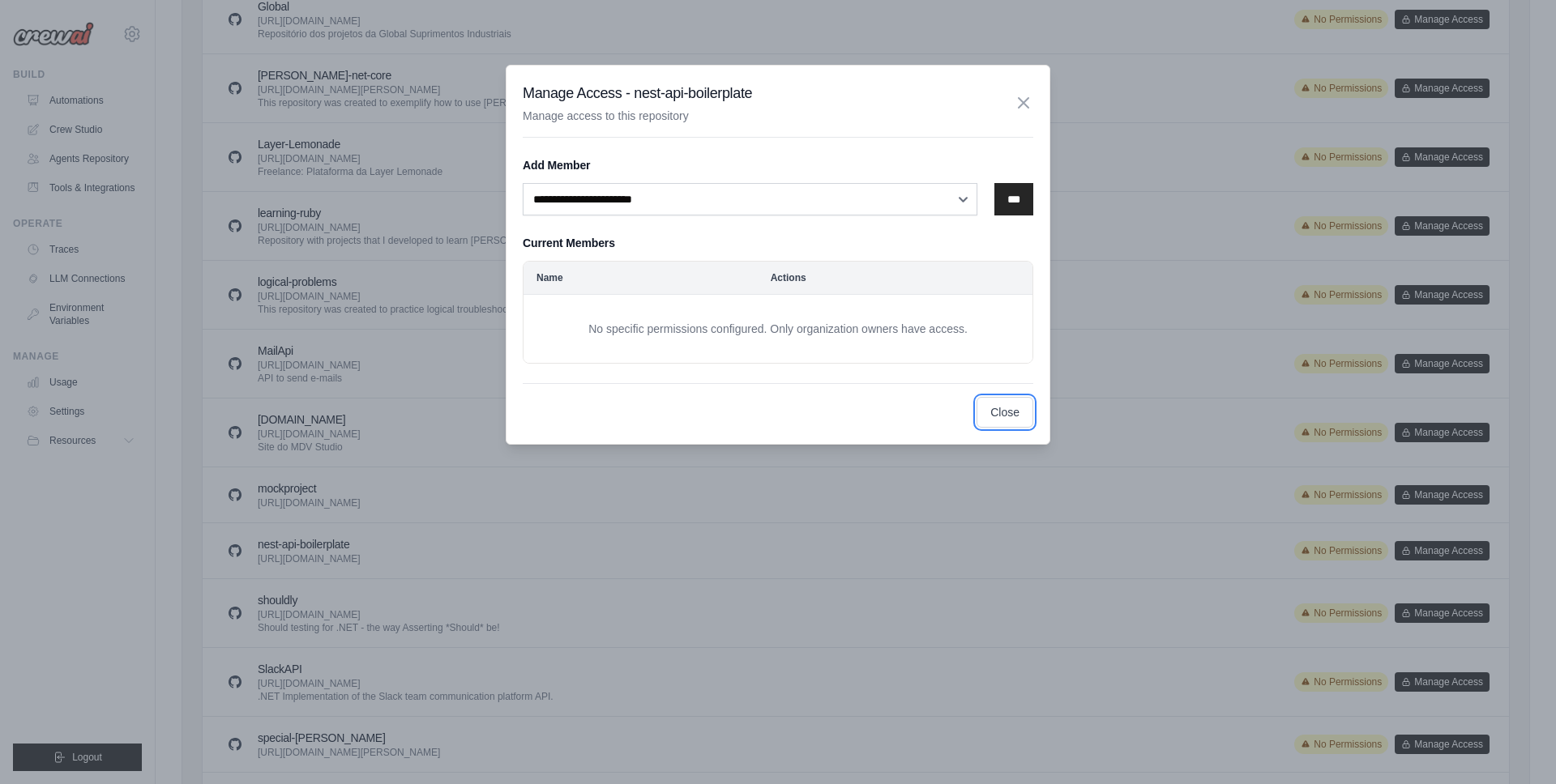
drag, startPoint x: 993, startPoint y: 406, endPoint x: 989, endPoint y: 437, distance: 31.3
click at [993, 406] on button "Close" at bounding box center [1005, 412] width 57 height 31
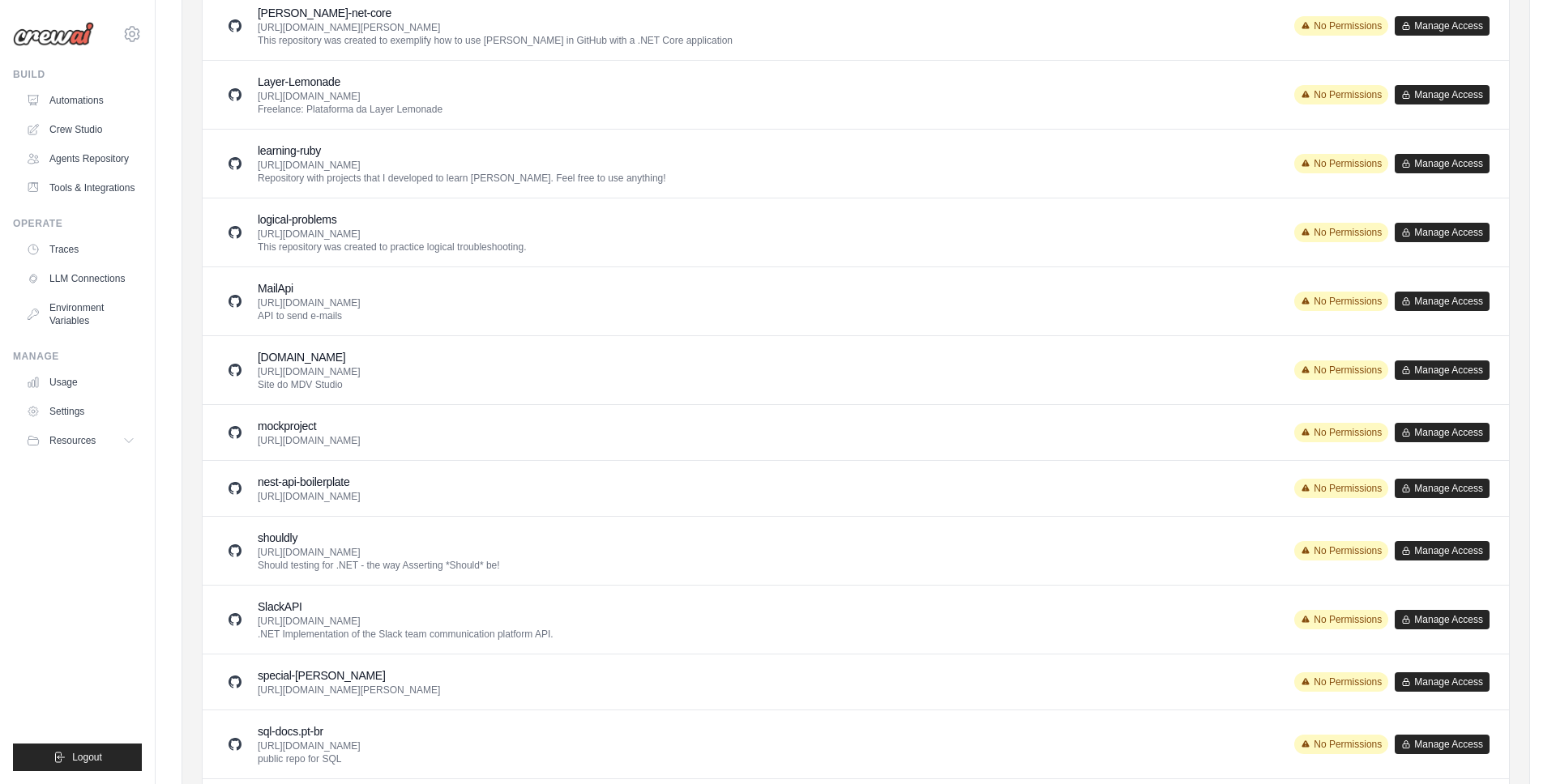
scroll to position [1501, 0]
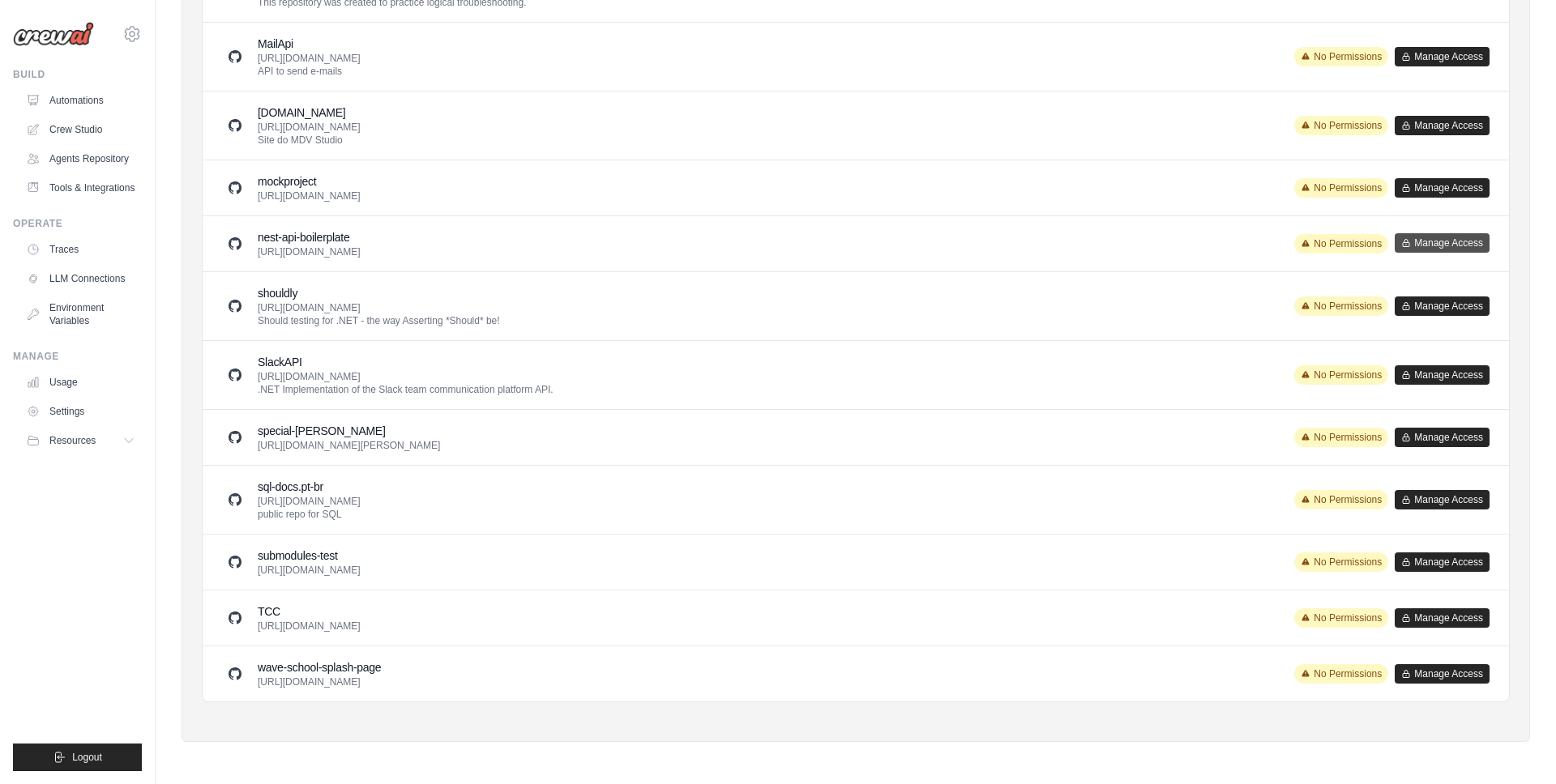
click at [1442, 237] on button "Manage Access" at bounding box center [1442, 243] width 95 height 20
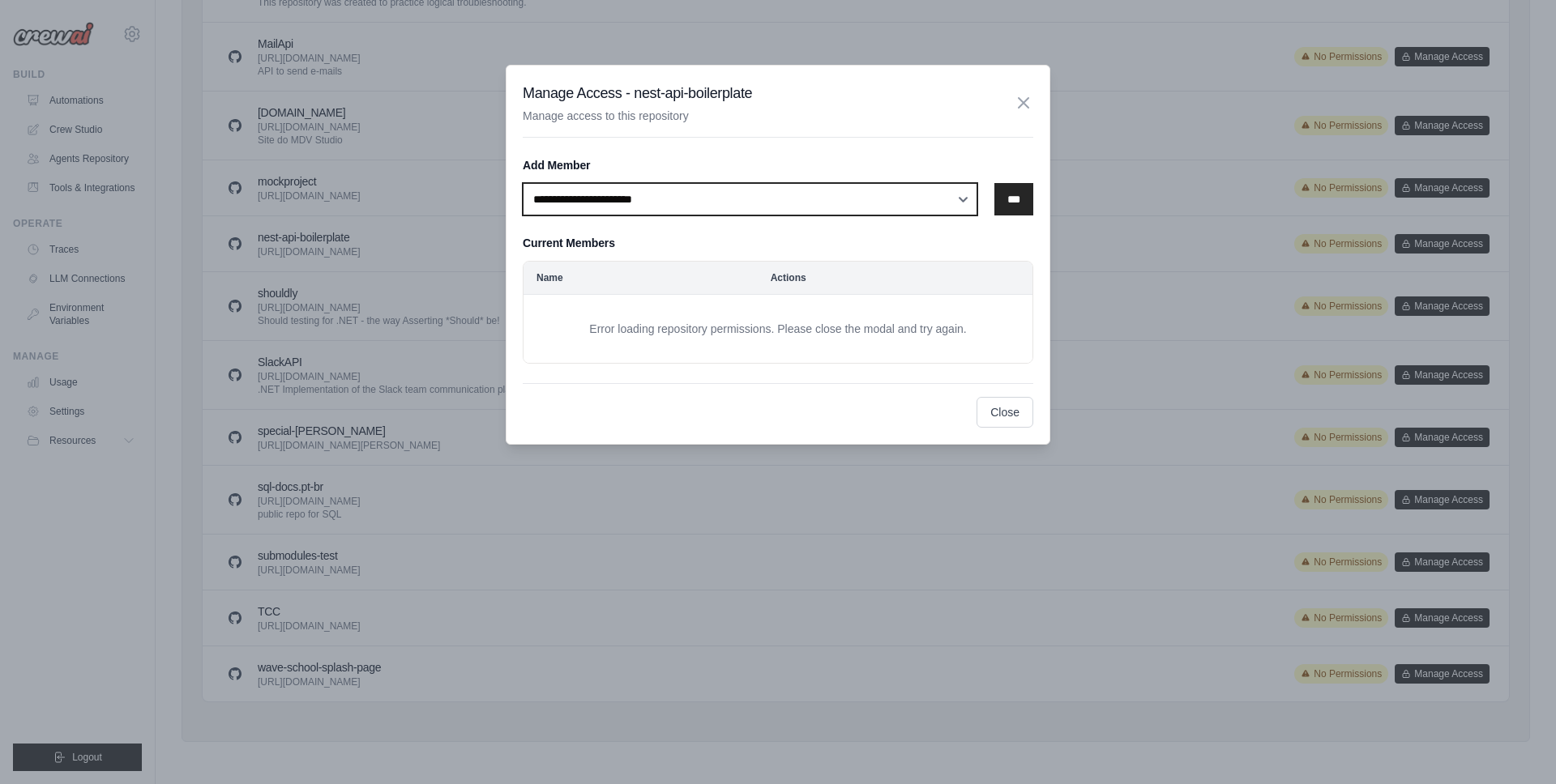
click at [680, 196] on select "**********" at bounding box center [750, 199] width 454 height 32
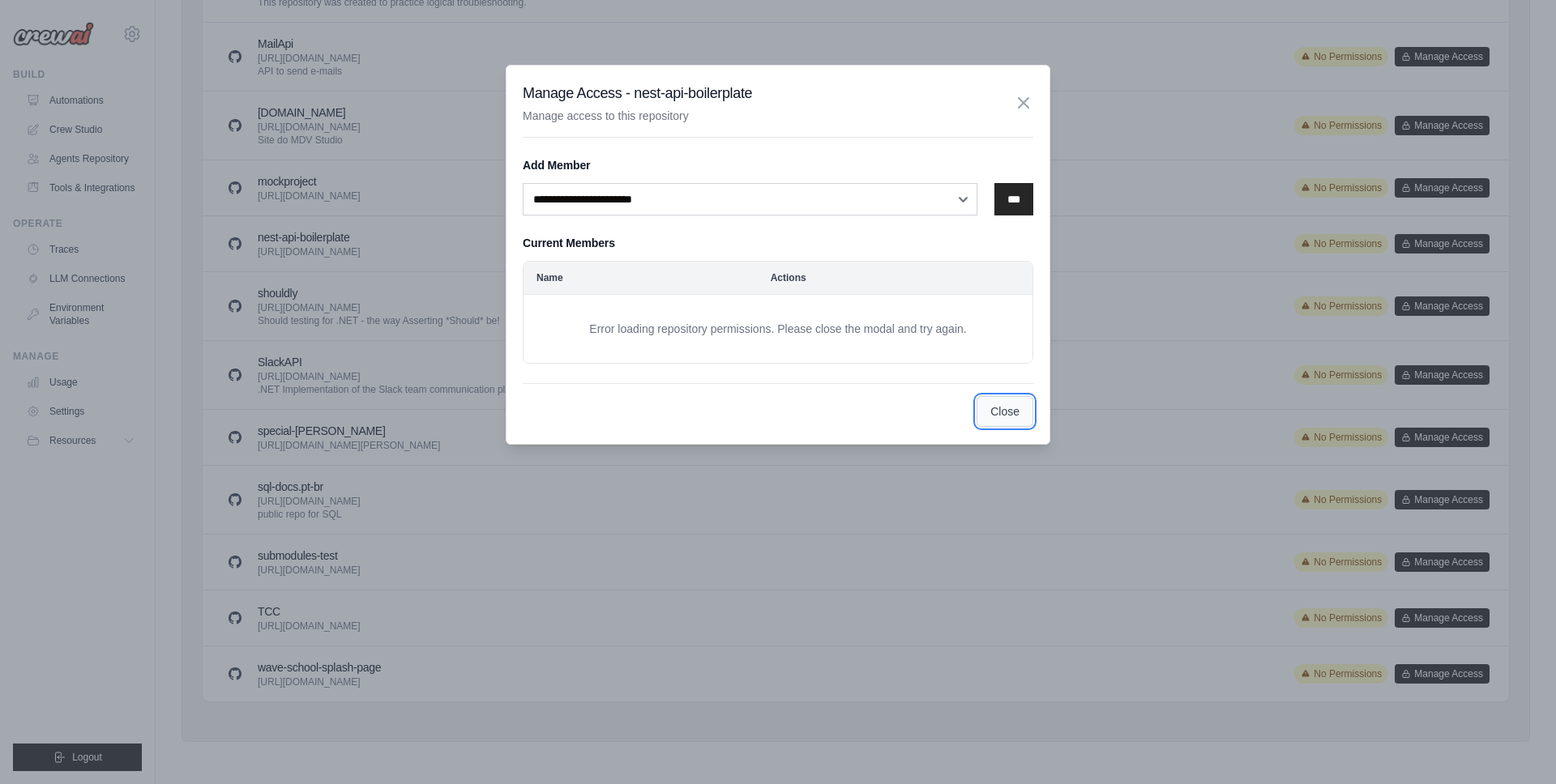
click at [997, 413] on button "Close" at bounding box center [1005, 411] width 57 height 31
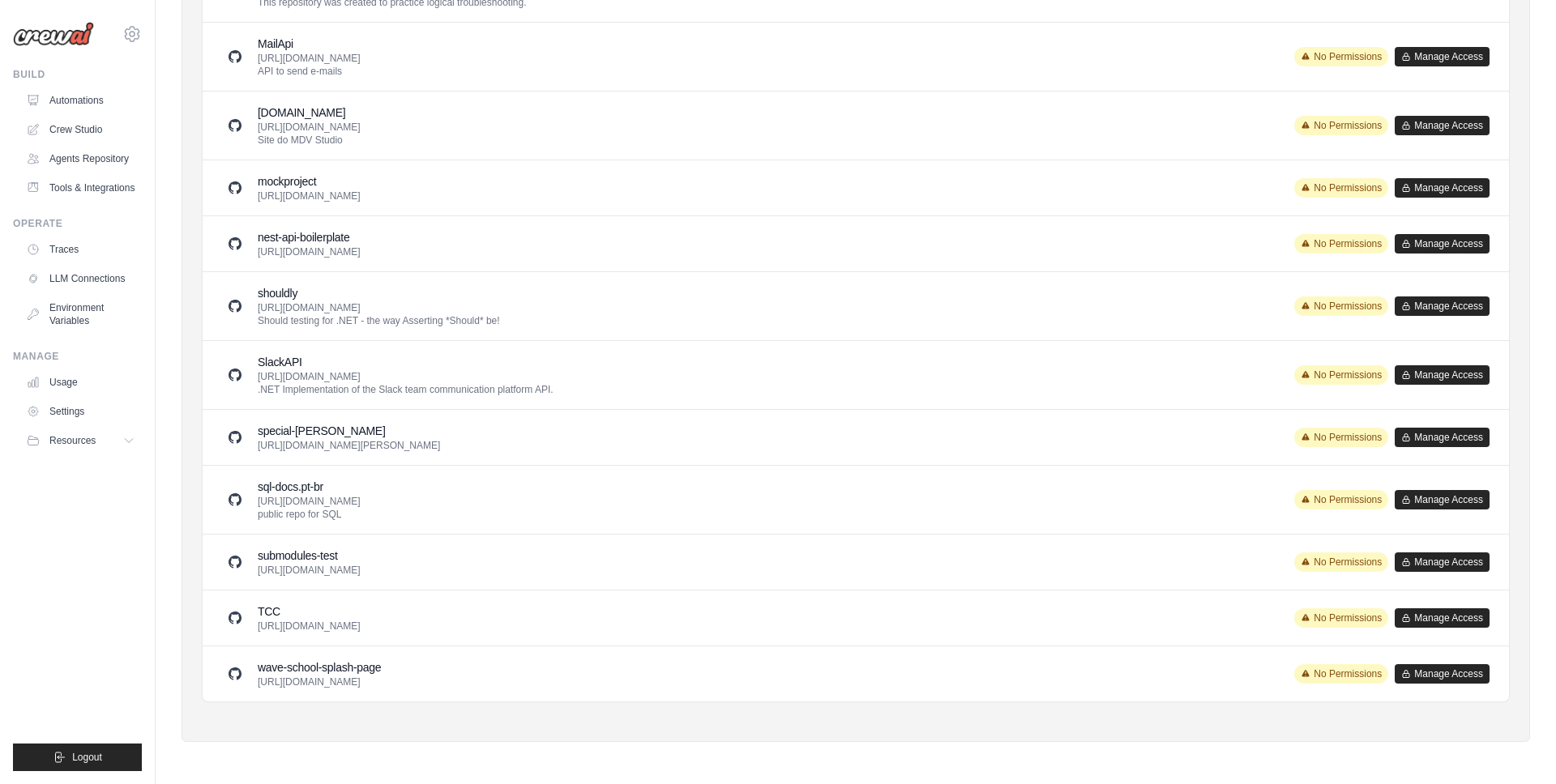
click at [768, 499] on div "sql-docs.pt-br https://github.com/gabemilani/sql-docs.pt-br.git public repo for…" at bounding box center [856, 499] width 1268 height 42
click at [402, 432] on h3 "special-[PERSON_NAME]" at bounding box center [348, 431] width 182 height 16
click at [401, 308] on p "https://github.com/gabemilani/shouldly.git Should testing for .NET - the way As…" at bounding box center [378, 315] width 242 height 26
click at [453, 289] on h3 "shouldly" at bounding box center [378, 293] width 242 height 16
click at [376, 334] on div "shouldly https://github.com/gabemilani/shouldly.git Should testing for .NET - t…" at bounding box center [856, 305] width 1306 height 69
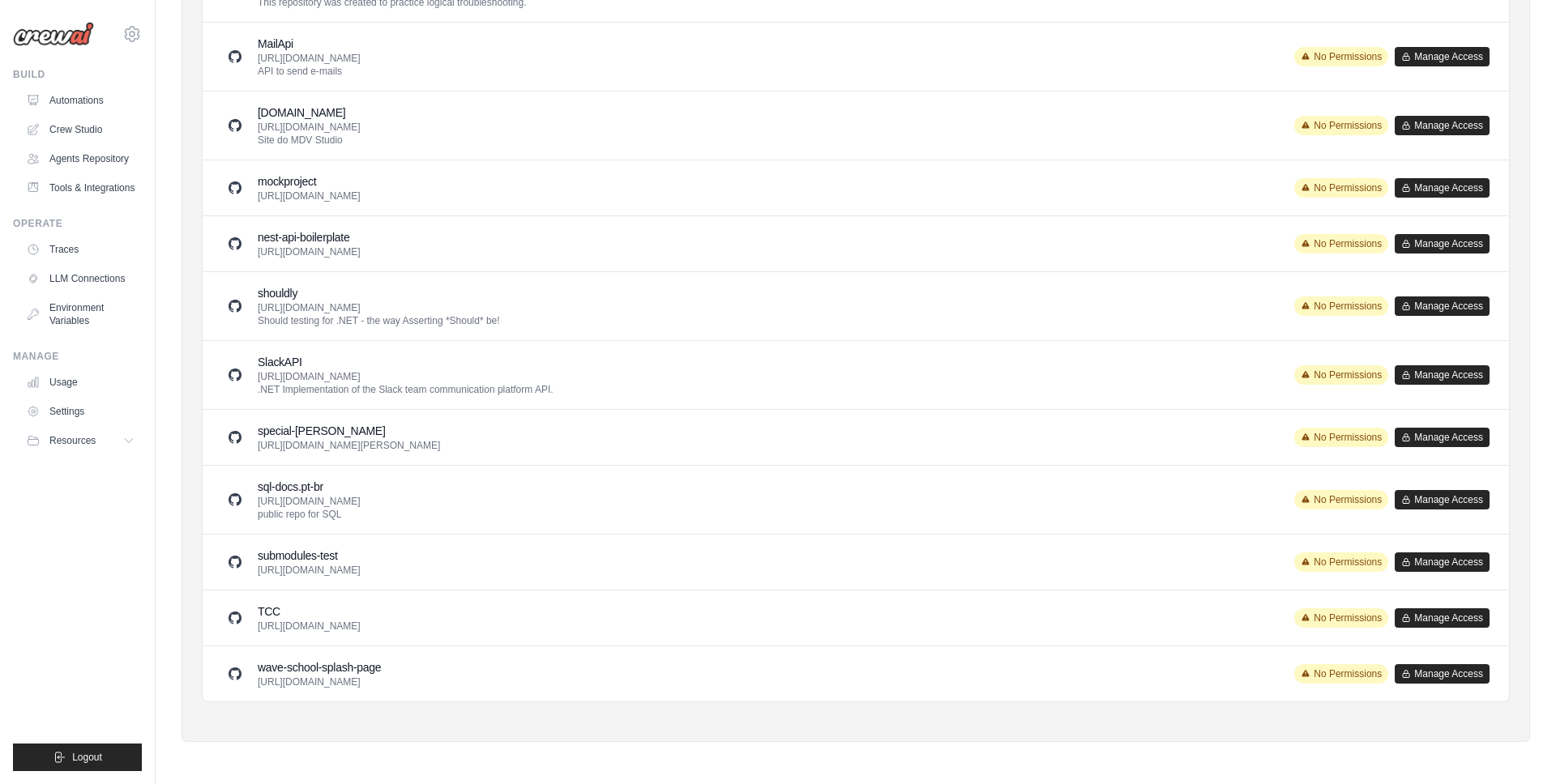
click at [437, 380] on p "https://github.com/gabemilani/SlackAPI.git .NET Implementation of the Slack tea…" at bounding box center [405, 384] width 296 height 26
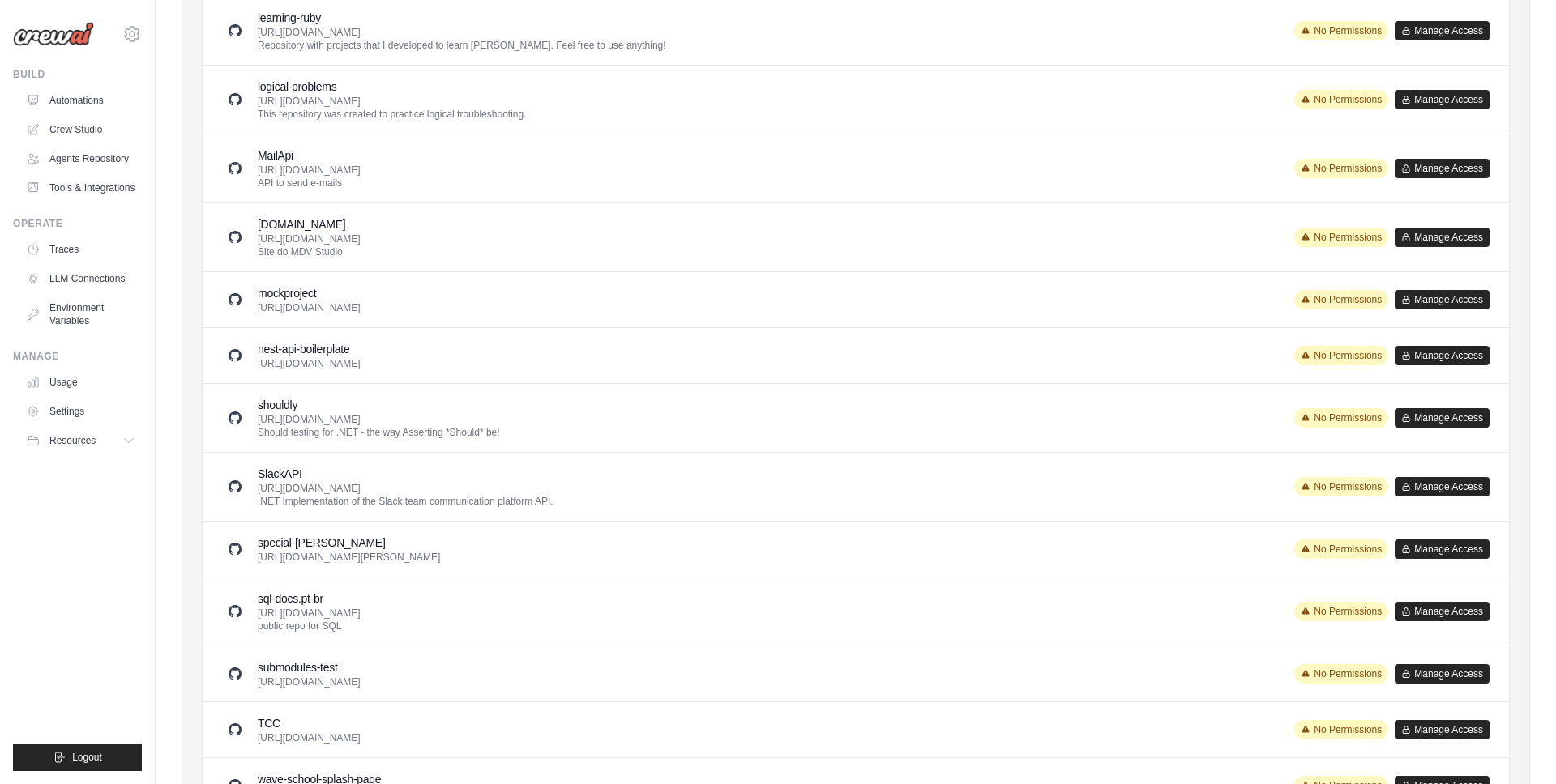
click at [565, 384] on div "shouldly https://github.com/gabemilani/shouldly.git Should testing for .NET - t…" at bounding box center [856, 417] width 1306 height 69
click at [1426, 354] on button "Manage Access" at bounding box center [1442, 354] width 95 height 20
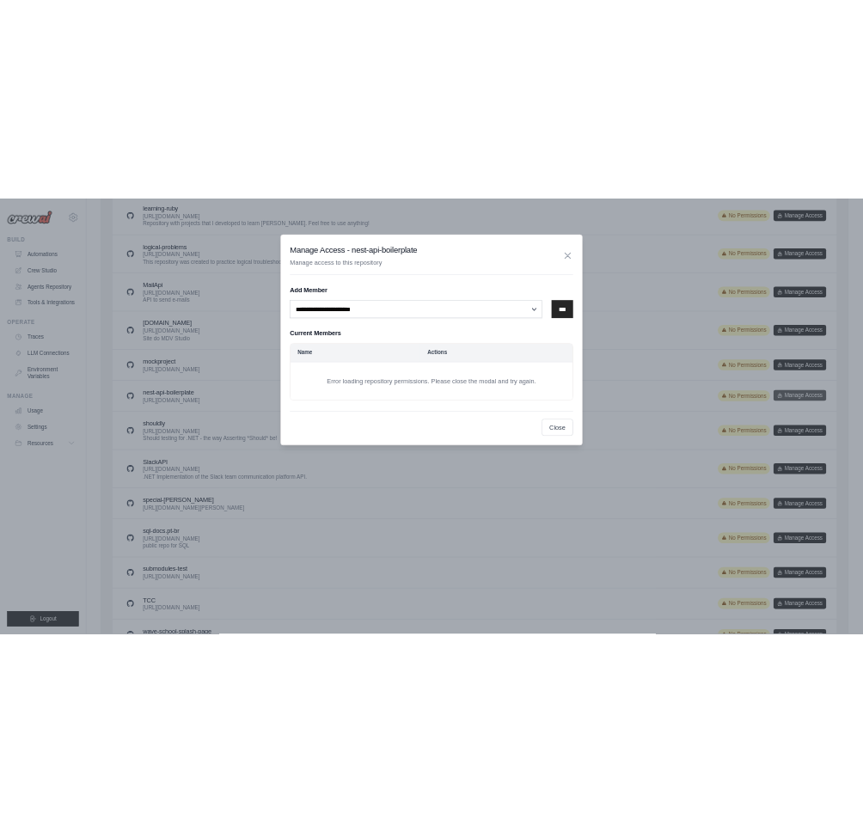
scroll to position [1502, 0]
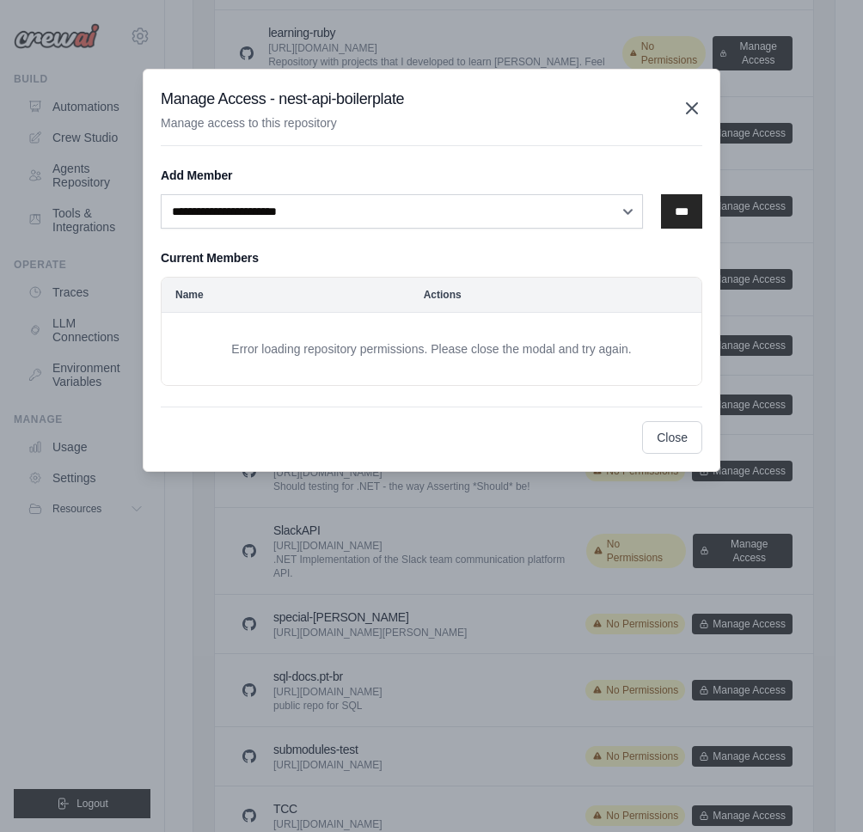
drag, startPoint x: 699, startPoint y: 93, endPoint x: 696, endPoint y: 104, distance: 11.7
click at [699, 93] on div "Manage Access - nest-api-boilerplate Manage access to this repository" at bounding box center [432, 116] width 542 height 59
click at [696, 104] on icon "button" at bounding box center [692, 108] width 10 height 10
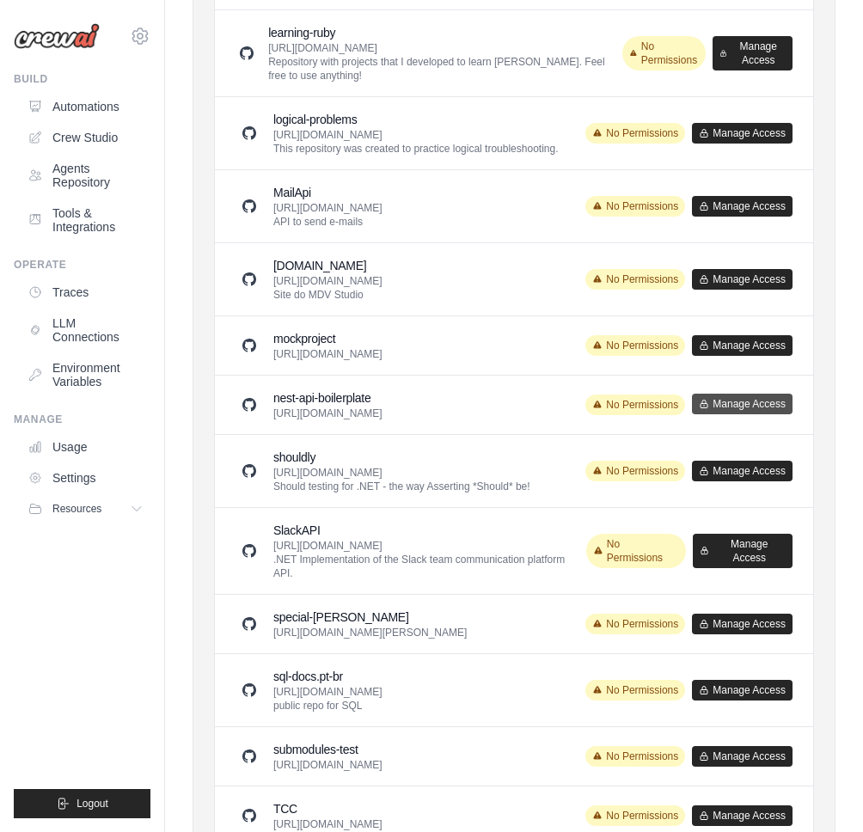
click at [751, 394] on button "Manage Access" at bounding box center [742, 404] width 101 height 21
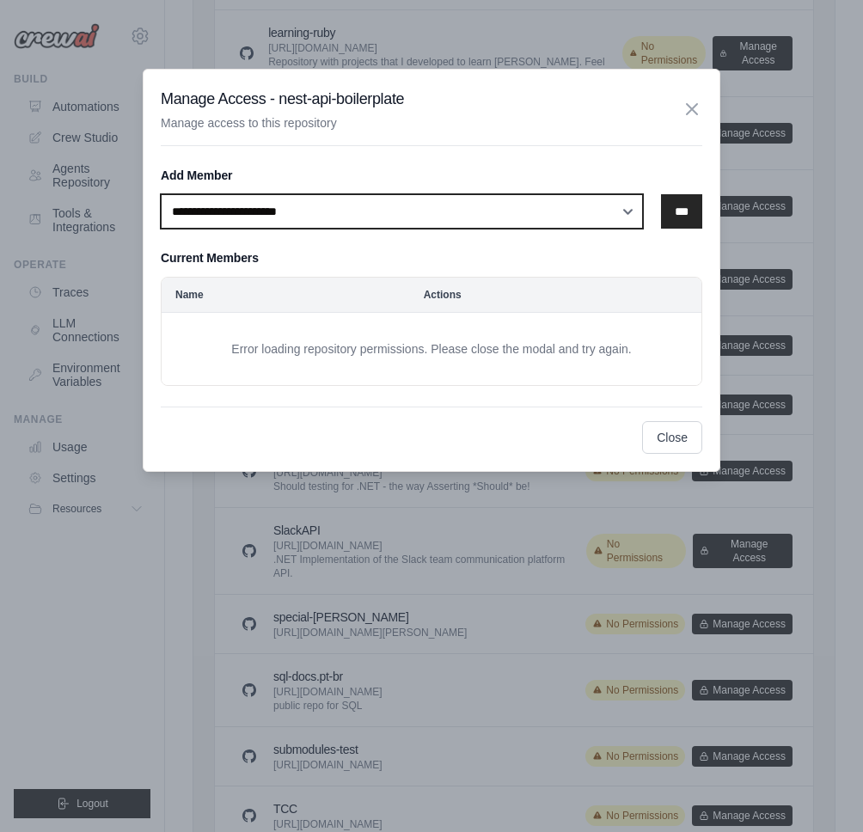
click at [559, 215] on select "**********" at bounding box center [402, 211] width 482 height 34
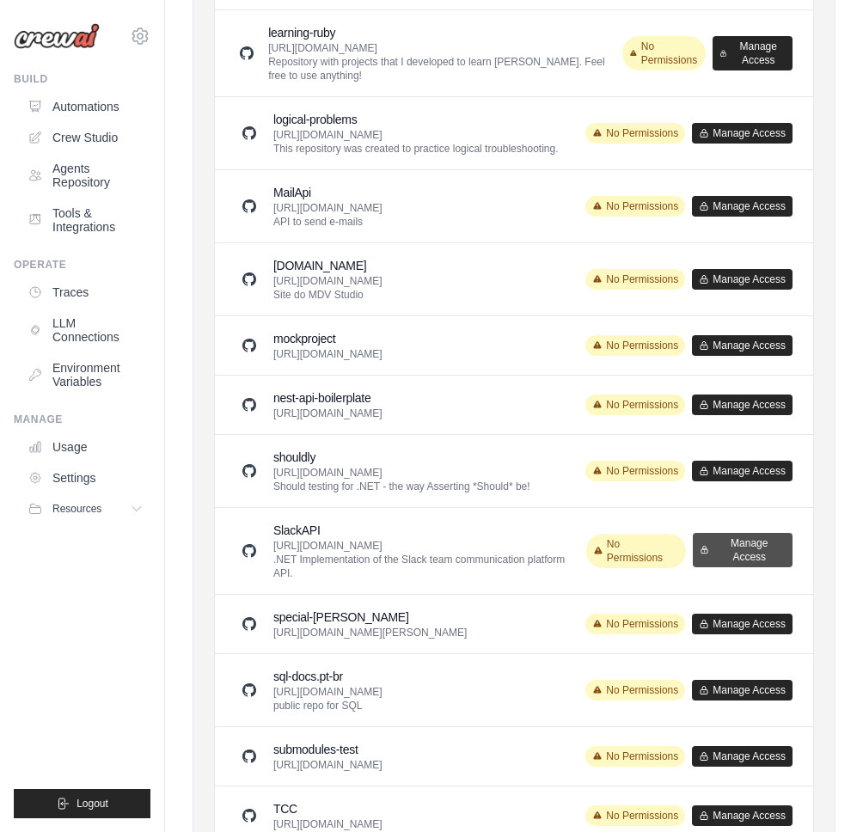
click at [761, 533] on button "Manage Access" at bounding box center [743, 550] width 100 height 34
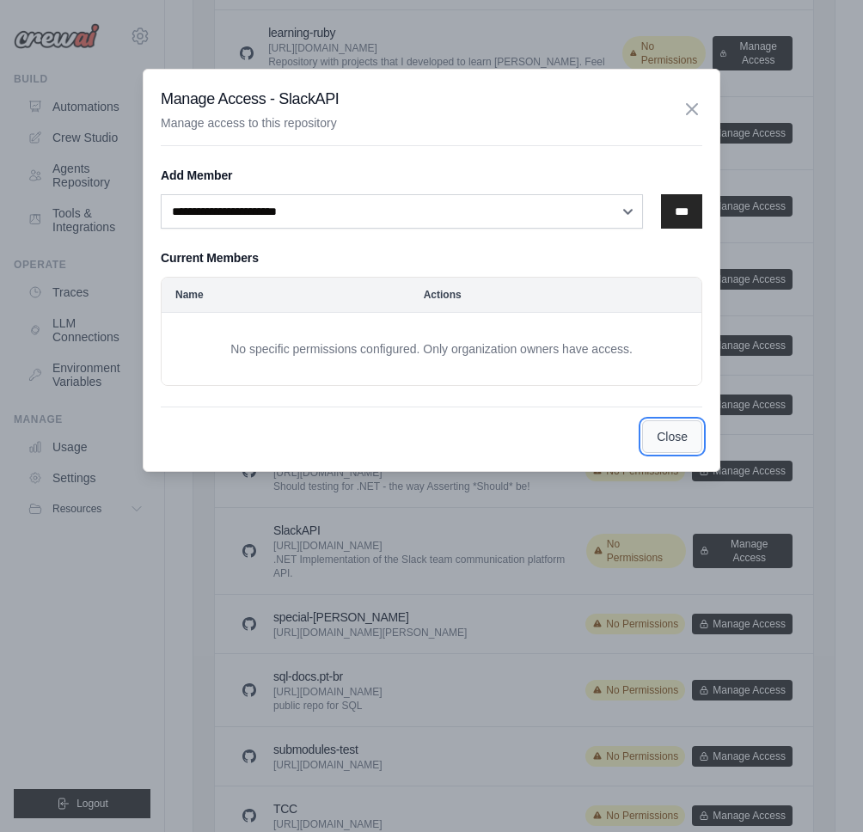
click at [678, 444] on button "Close" at bounding box center [672, 436] width 60 height 33
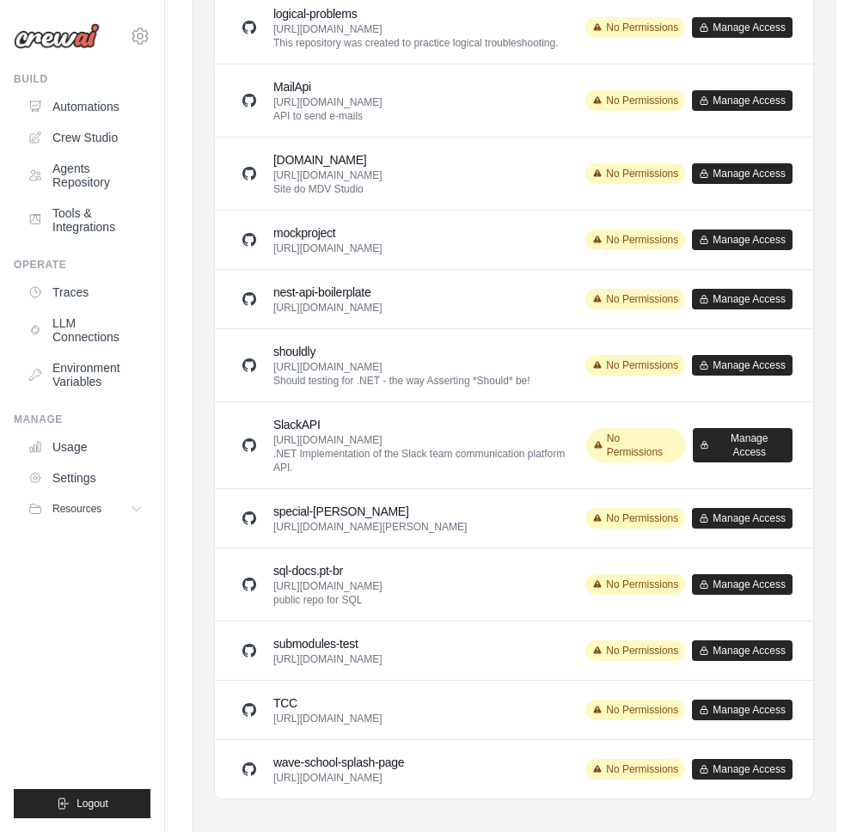
scroll to position [1612, 0]
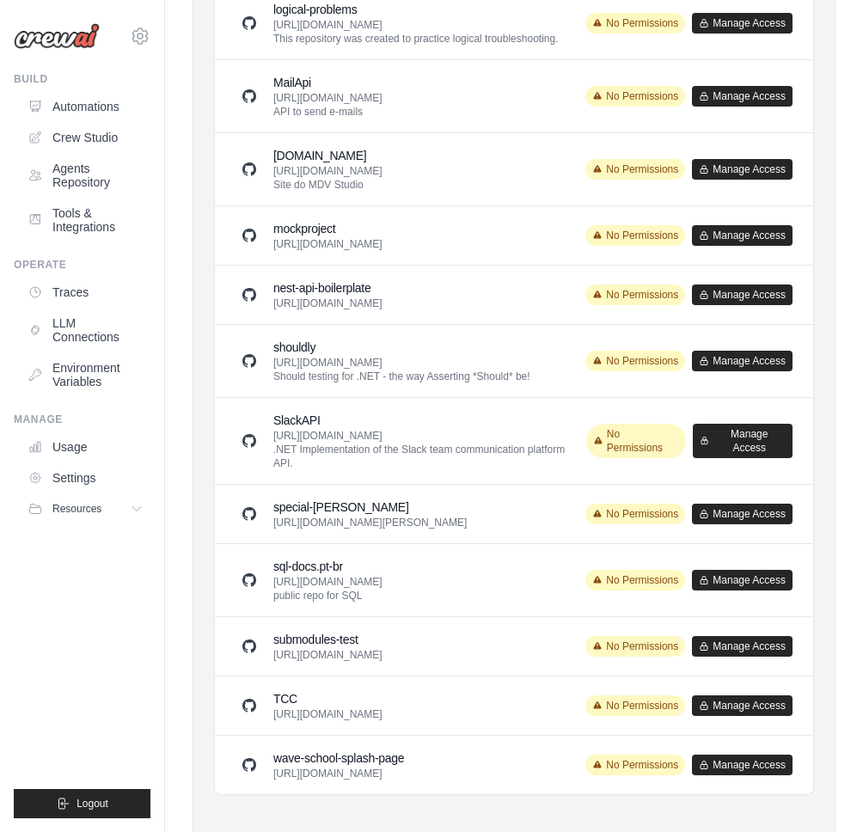
click at [730, 286] on button "Manage Access" at bounding box center [742, 295] width 101 height 21
click at [737, 284] on button "Manage Access" at bounding box center [742, 294] width 101 height 21
